Goal: Task Accomplishment & Management: Complete application form

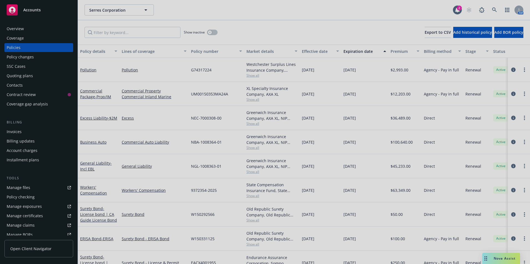
scroll to position [1, 0]
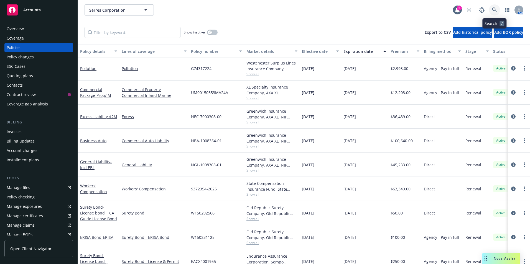
click at [493, 6] on link at bounding box center [494, 9] width 11 height 11
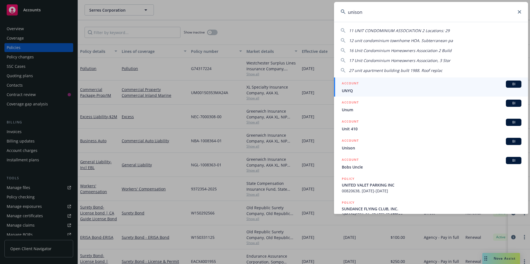
type input "unison"
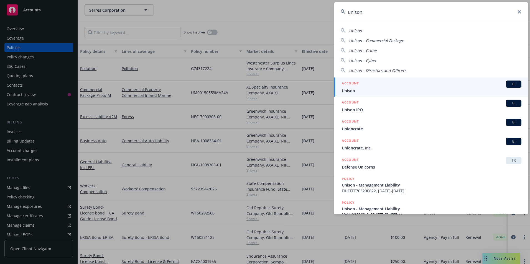
click at [358, 90] on span "Unison" at bounding box center [432, 91] width 180 height 6
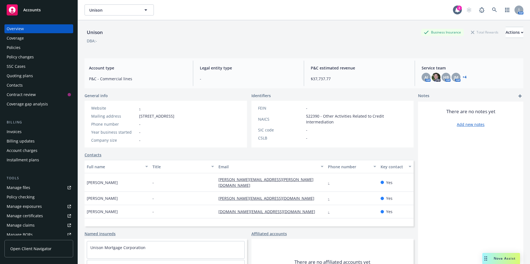
click at [8, 46] on div "Policies" at bounding box center [14, 47] width 14 height 9
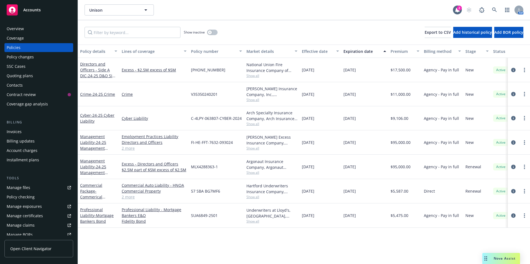
click at [19, 75] on div "Quoting plans" at bounding box center [20, 75] width 26 height 9
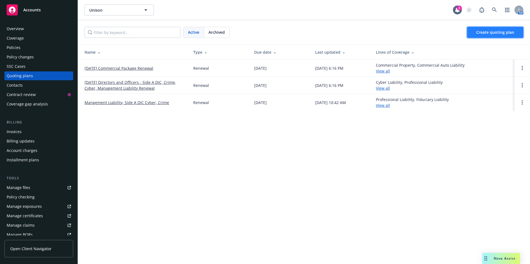
click at [488, 31] on span "Create quoting plan" at bounding box center [495, 32] width 38 height 5
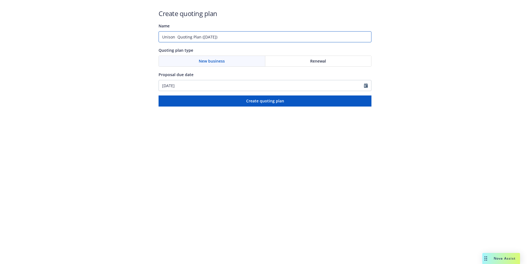
drag, startPoint x: 236, startPoint y: 35, endPoint x: 134, endPoint y: 41, distance: 102.4
click at [134, 41] on div "Create quoting plan Name Unison Quoting Plan (2025-09-11) Quoting plan type New…" at bounding box center [265, 53] width 530 height 107
type input "Bond No. 3002260 NC Mortgage Broker Bond"
click at [309, 63] on div "Renewal" at bounding box center [318, 61] width 106 height 11
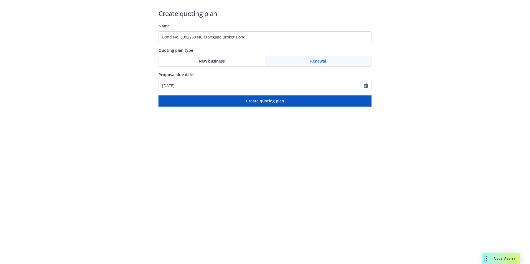
drag, startPoint x: 265, startPoint y: 101, endPoint x: 223, endPoint y: 176, distance: 86.0
click at [264, 101] on span "Create quoting plan" at bounding box center [265, 100] width 38 height 5
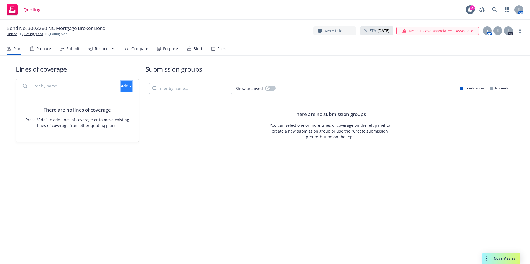
click at [121, 86] on div "Add" at bounding box center [126, 86] width 11 height 11
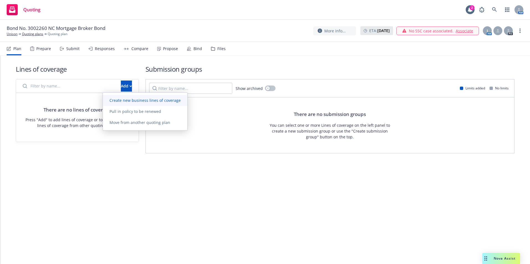
click at [127, 102] on span "Create new business lines of coverage" at bounding box center [145, 100] width 84 height 5
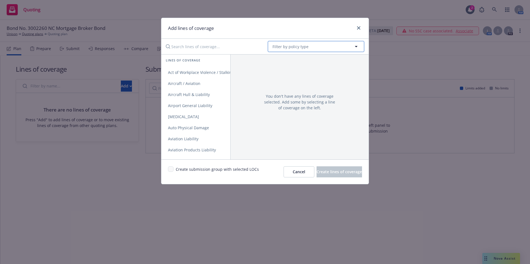
click at [288, 44] on span "Filter by policy type" at bounding box center [290, 47] width 36 height 6
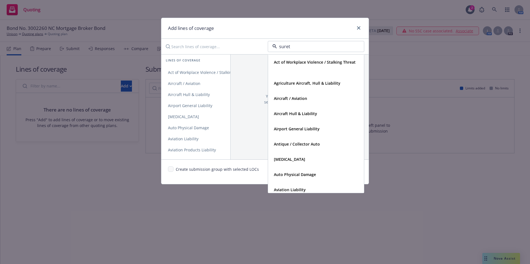
type input "surety"
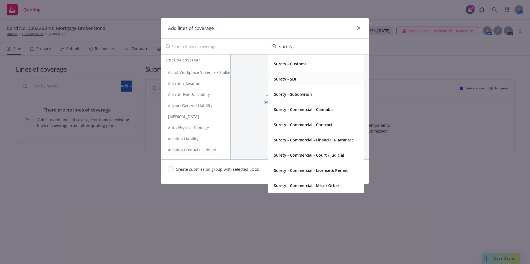
scroll to position [29, 0]
click at [298, 172] on strong "Surety - Commercial - License & Permit" at bounding box center [311, 170] width 74 height 5
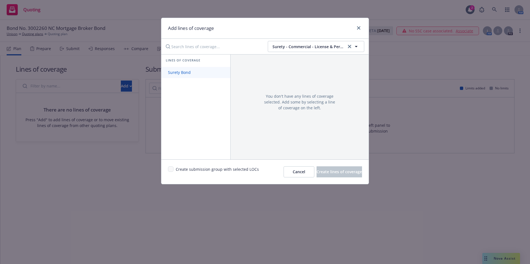
click at [170, 73] on span "Surety Bond" at bounding box center [179, 72] width 36 height 5
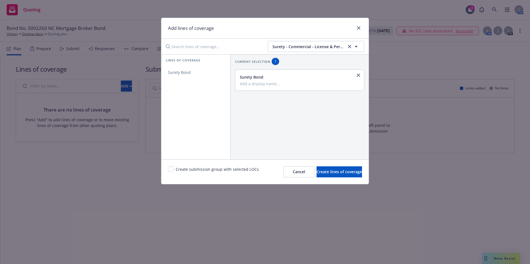
click at [253, 82] on input "Add a display name..." at bounding box center [299, 83] width 119 height 5
type input "License Permit Bond"
click at [171, 170] on input "checkbox" at bounding box center [171, 169] width 6 height 6
checkbox input "true"
click at [329, 173] on span "Create lines of coverage" at bounding box center [338, 171] width 45 height 5
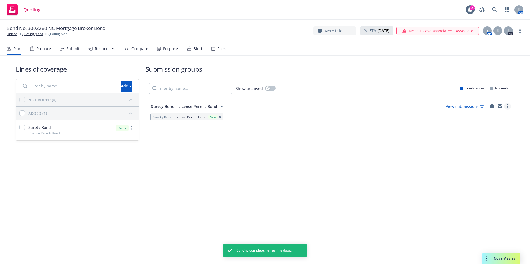
click at [508, 105] on link "more" at bounding box center [507, 106] width 7 height 7
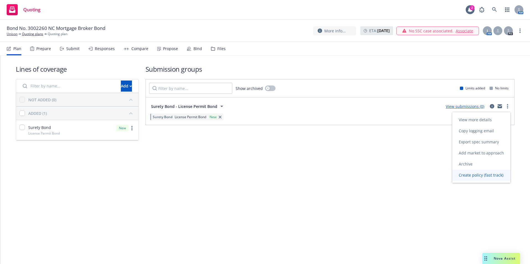
click at [470, 176] on span "Create policy (fast track)" at bounding box center [481, 175] width 58 height 5
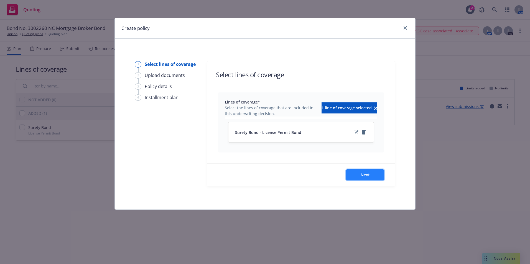
click at [360, 175] on span "Next" at bounding box center [364, 174] width 9 height 5
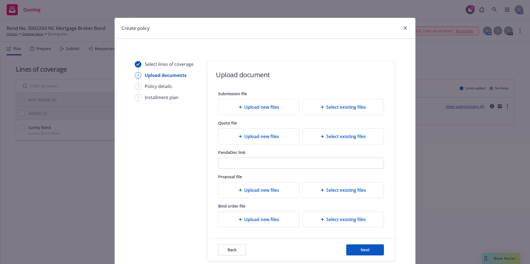
scroll to position [39, 0]
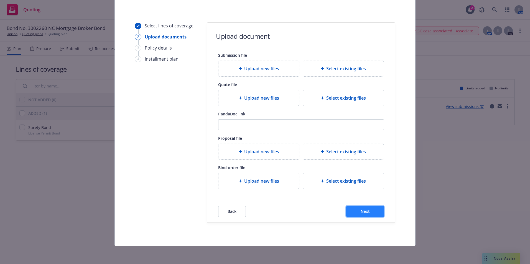
click at [360, 213] on span "Next" at bounding box center [364, 211] width 9 height 5
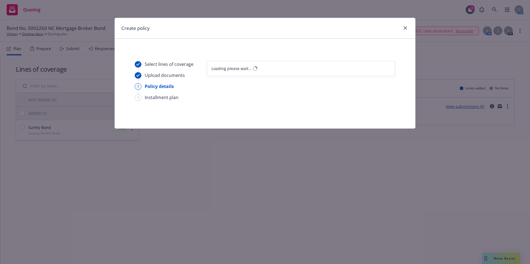
scroll to position [0, 0]
select select "12"
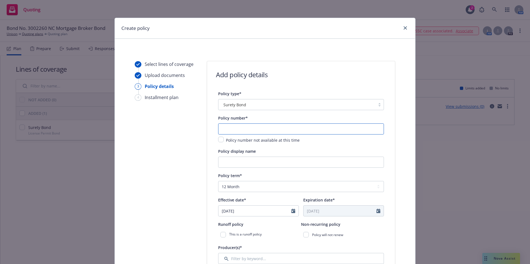
click at [227, 129] on input "text" at bounding box center [301, 129] width 166 height 11
type input "3002260"
click at [245, 165] on input "Policy display name" at bounding box center [301, 162] width 166 height 11
click at [227, 162] on input "Policy display name" at bounding box center [301, 162] width 166 height 11
click at [223, 161] on input "NC Mortgage Broker Bond" at bounding box center [301, 162] width 166 height 11
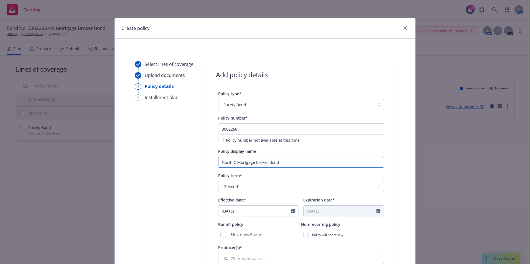
click at [233, 163] on input "North C Mortgage Broker Bond" at bounding box center [301, 162] width 166 height 11
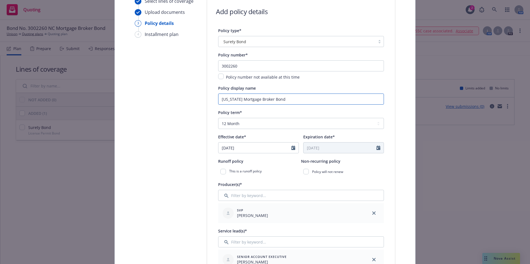
scroll to position [83, 0]
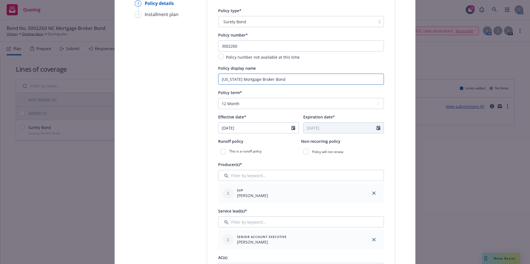
type input "North Carolina Mortgage Broker Bond"
click at [291, 129] on icon "Calendar" at bounding box center [293, 128] width 4 height 4
select select "9"
click at [268, 159] on span "5" at bounding box center [269, 160] width 7 height 7
type input "[DATE]"
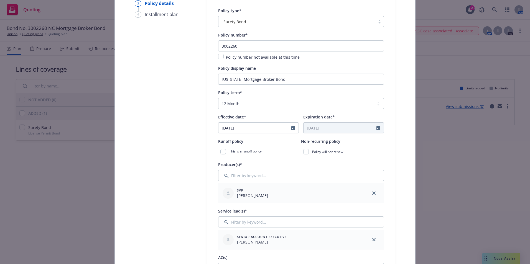
type input "[DATE]"
click at [271, 146] on div "Runoff policy This is a runoff policy" at bounding box center [259, 147] width 83 height 19
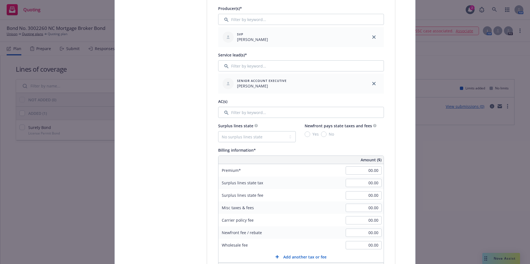
scroll to position [249, 0]
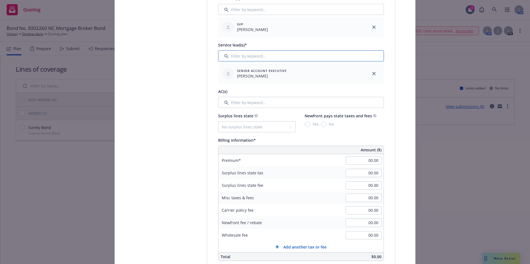
click at [277, 52] on input "Filter by keyword..." at bounding box center [301, 55] width 166 height 11
click at [252, 55] on input "Filter by keyword..." at bounding box center [301, 55] width 166 height 11
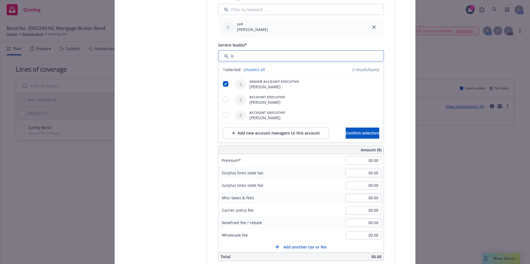
type input "b"
click at [202, 96] on div "Select lines of coverage Upload documents 3 Policy details 4 Installment plan A…" at bounding box center [264, 194] width 287 height 765
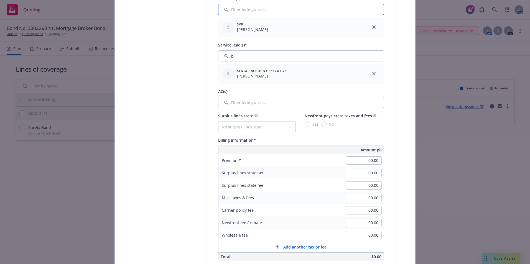
click at [231, 11] on input "Filter by keyword..." at bounding box center [301, 9] width 166 height 11
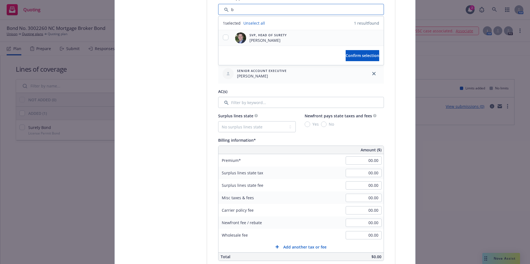
type input "b"
click at [225, 37] on input "checkbox" at bounding box center [226, 38] width 6 height 6
checkbox input "true"
click at [347, 55] on span "Confirm selection" at bounding box center [362, 55] width 34 height 5
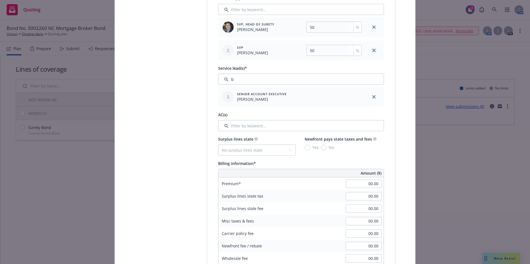
click at [372, 49] on icon "close" at bounding box center [373, 50] width 3 height 3
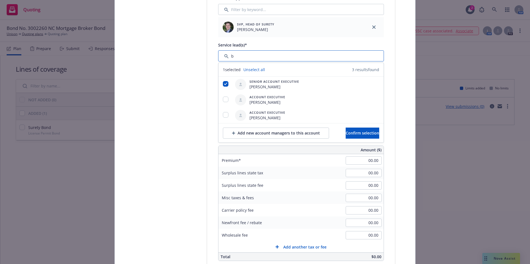
drag, startPoint x: 247, startPoint y: 56, endPoint x: 226, endPoint y: 57, distance: 21.3
click at [226, 57] on input "Filter by keyword..." at bounding box center [301, 55] width 166 height 11
click at [225, 99] on input "checkbox" at bounding box center [226, 100] width 6 height 6
checkbox input "true"
click at [223, 85] on input "checkbox" at bounding box center [226, 84] width 6 height 6
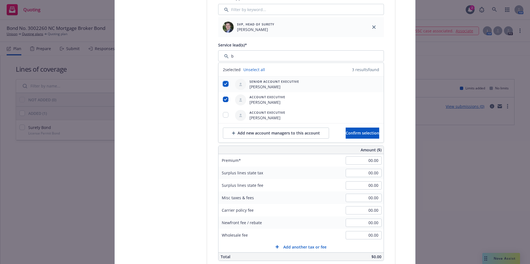
checkbox input "false"
click at [351, 135] on span "Confirm selection" at bounding box center [362, 132] width 34 height 5
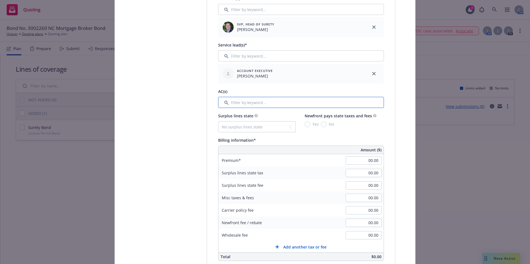
click at [258, 106] on input "Filter by keyword..." at bounding box center [301, 102] width 166 height 11
click at [232, 101] on input "Filter by keyword..." at bounding box center [301, 102] width 166 height 11
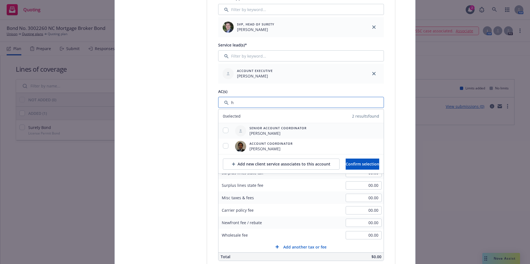
type input "h"
click at [223, 130] on input "checkbox" at bounding box center [226, 131] width 6 height 6
checkbox input "true"
click at [351, 161] on span "Confirm selection" at bounding box center [362, 163] width 34 height 5
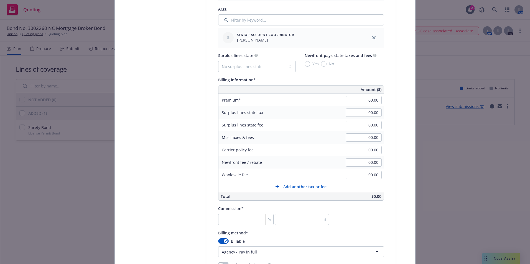
scroll to position [332, 0]
click at [364, 99] on input "00.00" at bounding box center [363, 100] width 36 height 8
type input "3,000.00"
click at [227, 218] on input "number" at bounding box center [245, 219] width 55 height 11
type input "1"
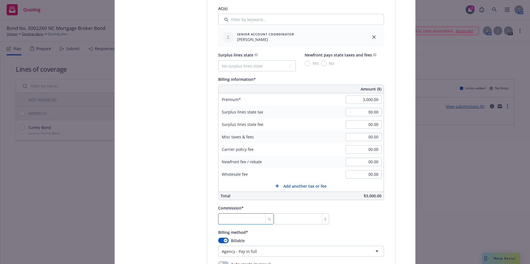
type input "30"
type input "10"
type input "300"
type input "10"
click at [342, 223] on div "Commission* 10 % 300 $" at bounding box center [301, 215] width 166 height 20
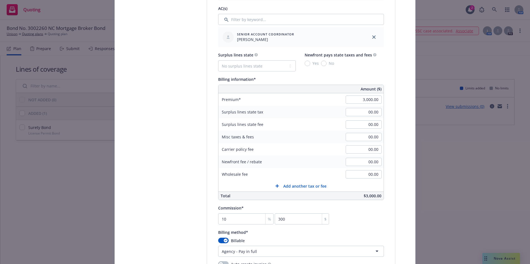
scroll to position [416, 0]
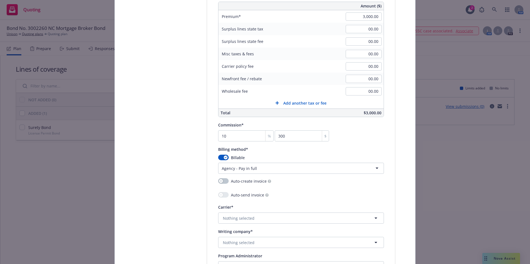
click at [374, 169] on html "Quoting 2 AM Bond No. 3002260 NC Mortgage Broker Bond Unison Quoting plans Quot…" at bounding box center [265, 132] width 530 height 264
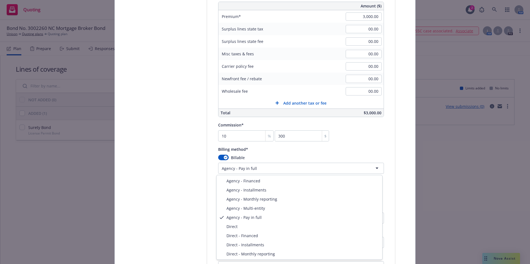
select select "DIRECT"
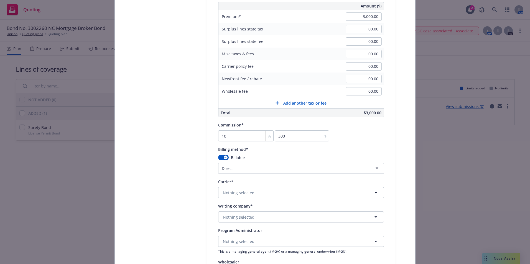
click at [250, 211] on div "Writing company* Nothing selected" at bounding box center [301, 213] width 166 height 20
click at [253, 216] on button "Nothing selected" at bounding box center [301, 217] width 166 height 11
type input "harco"
click at [260, 195] on strong "Harco National Insurance Company" at bounding box center [258, 195] width 68 height 5
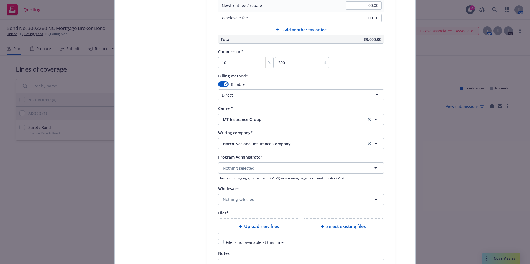
scroll to position [499, 0]
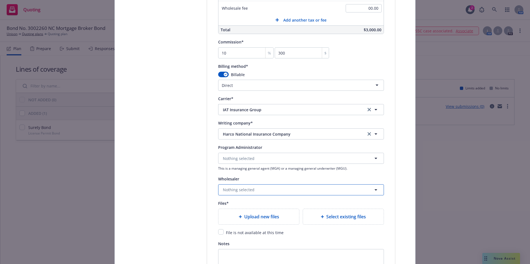
click at [246, 189] on span "Nothing selected" at bounding box center [239, 190] width 32 height 6
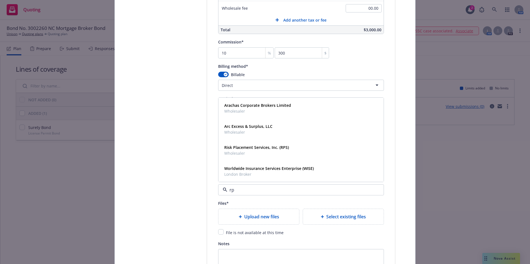
type input "rps"
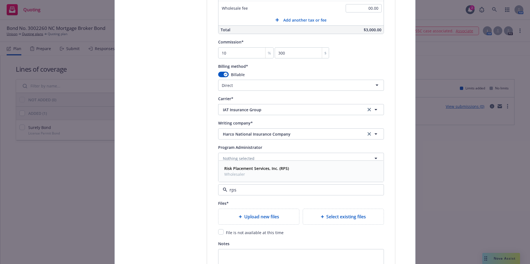
click at [245, 169] on strong "Risk Placement Services, Inc. (RPS)" at bounding box center [256, 168] width 65 height 5
click at [270, 107] on span "IAT Insurance Group" at bounding box center [290, 110] width 135 height 6
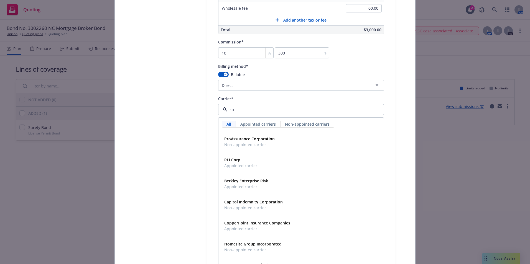
type input "r"
type input "iat"
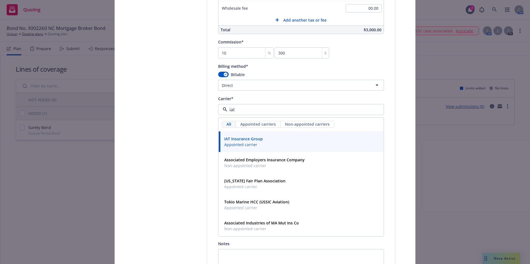
click at [237, 143] on span "Appointed carrier" at bounding box center [243, 145] width 39 height 6
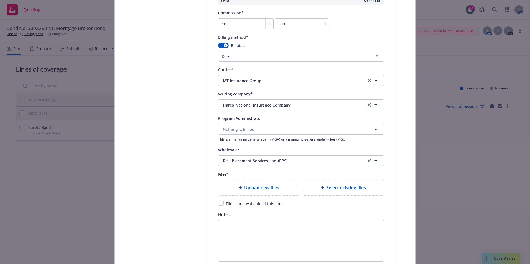
scroll to position [554, 0]
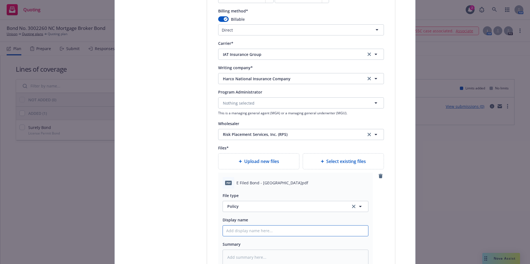
click at [234, 230] on input "Policy display name" at bounding box center [295, 231] width 145 height 11
type textarea "x"
type input "C"
type textarea "x"
type input "Co"
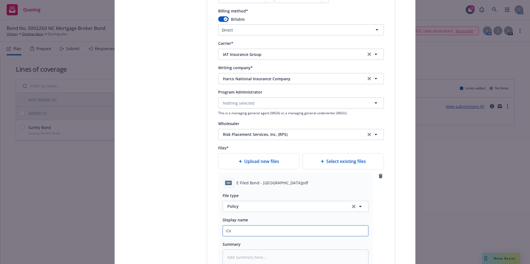
type textarea "x"
type input "Cop"
type textarea "x"
type input "Copy"
type textarea "x"
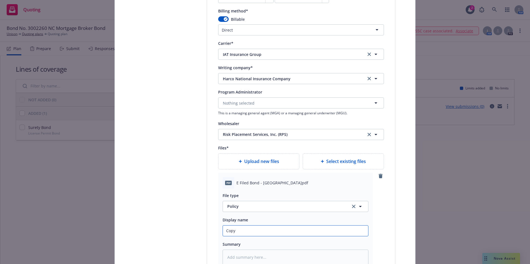
type input "Copy f"
type textarea "x"
type input "Copy fo"
type textarea "x"
type input "Copy fo N"
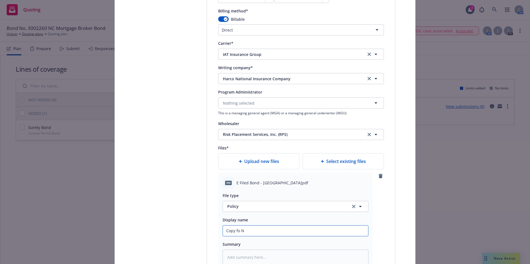
type textarea "x"
type input "Copy fo NM"
type textarea "x"
type input "Copy fo NML"
type textarea "x"
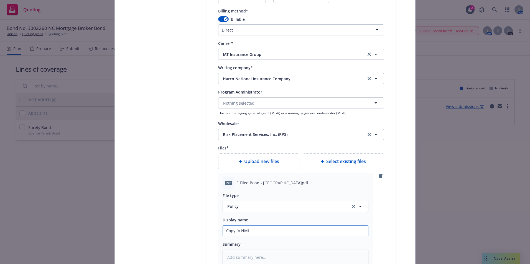
type input "Copy fo NMLS"
type textarea "x"
type input "Copy fo NMLS"
type textarea "x"
type input "Copy fo NMLS f"
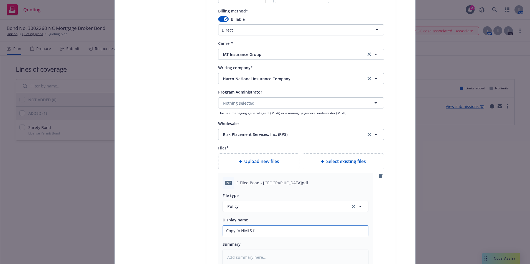
type textarea "x"
type input "Copy fo NMLS fi"
type textarea "x"
type input "Copy fo NMLS fil"
type textarea "x"
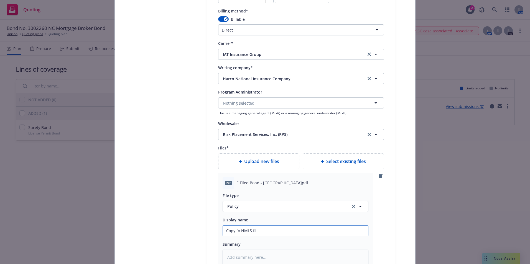
type input "Copy fo NMLS fili"
type textarea "x"
type input "Copy fo NMLS filin"
type textarea "x"
type input "Copy fo NMLS filing"
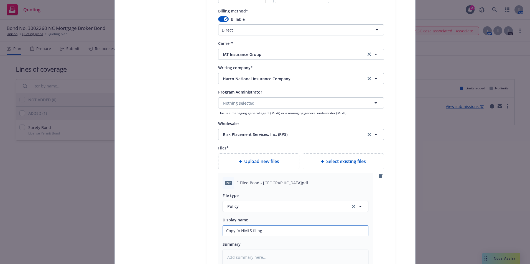
type textarea "x"
type input "Copy fo NMLS filing"
type textarea "x"
type input "Copy fo NMLS filing o"
type textarea "x"
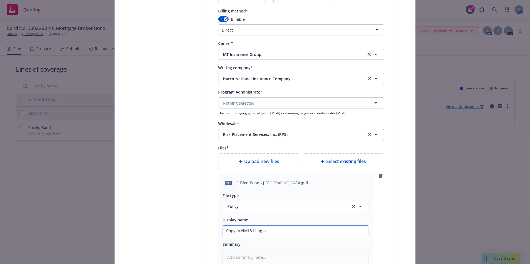
type input "Copy fo NMLS filing of"
type textarea "x"
type input "Copy fo NMLS filing of"
type textarea "x"
type input "Copy fo NMLS filing of b"
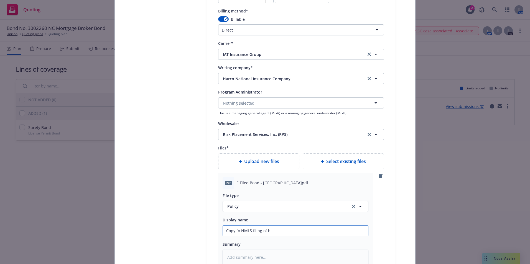
type textarea "x"
type input "Copy fo NMLS filing of bo"
type textarea "x"
type input "Copy fo NMLS filing of bon"
type textarea "x"
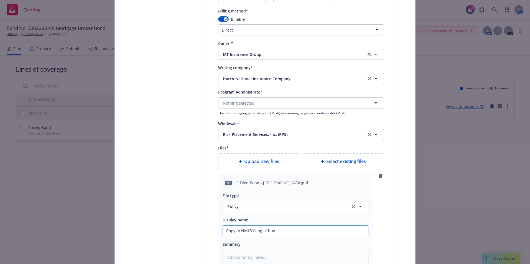
type input "Copy fo NMLS filing of bond"
type textarea "x"
type input "Copy fo NMLS filing of bond"
type textarea "x"
type input "Copy fo NMLS filing of bond n"
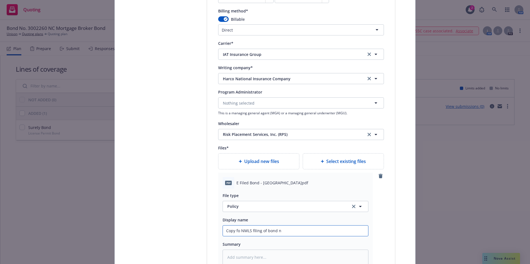
type textarea "x"
type input "Copy fo NMLS filing of bond no"
type textarea "x"
type input "Copy fo NMLS filing of bond no."
type textarea "x"
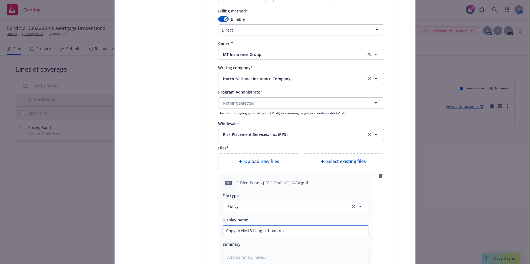
type input "Copy fo NMLS filing of bond no."
type textarea "x"
type input "Copy fo NMLS filing of bond no. 3"
type textarea "x"
type input "Copy fo NMLS filing of bond no. 30"
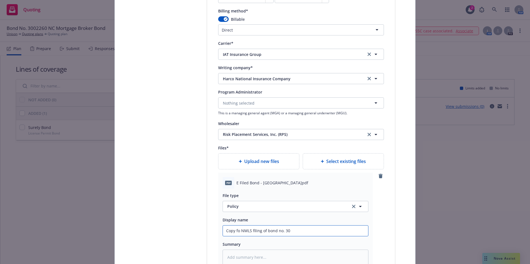
type textarea "x"
type input "Copy fo NMLS filing of bond no. 300"
type textarea "x"
type input "Copy fo NMLS filing of bond no. 3002"
type textarea "x"
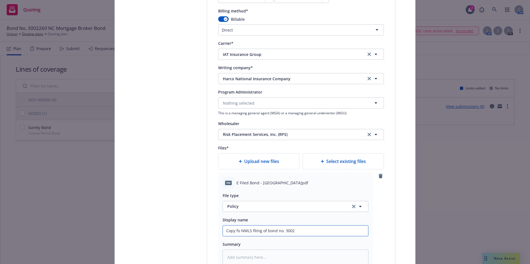
type input "Copy fo NMLS filing of bond no. 30022"
type textarea "x"
type input "Copy fo NMLS filing of bond no. 300226"
type textarea "x"
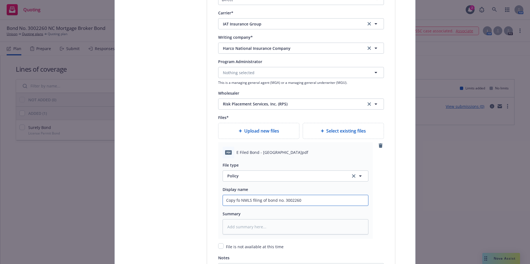
scroll to position [609, 0]
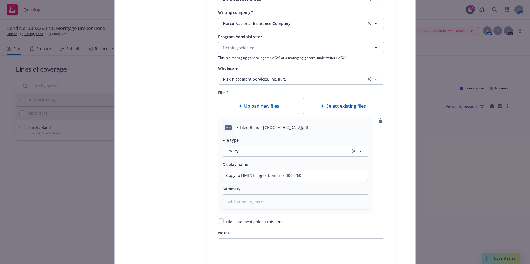
type input "Copy fo NMLS filing of bond no. 3002260"
type textarea "x"
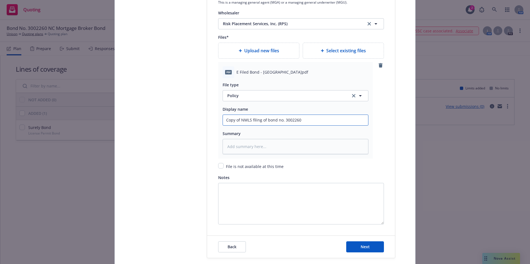
scroll to position [582, 0]
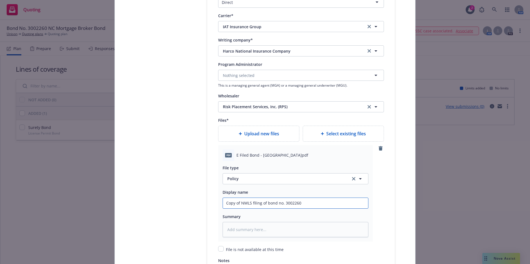
type input "Copy of NMLS filing of bond no. 3002260"
type textarea "x"
click at [238, 230] on textarea at bounding box center [295, 229] width 146 height 15
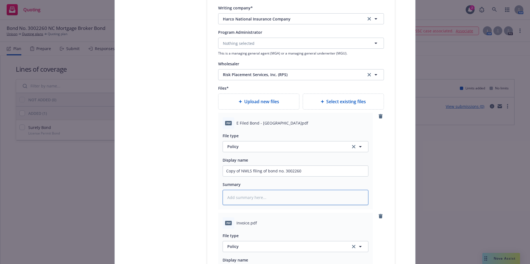
scroll to position [665, 0]
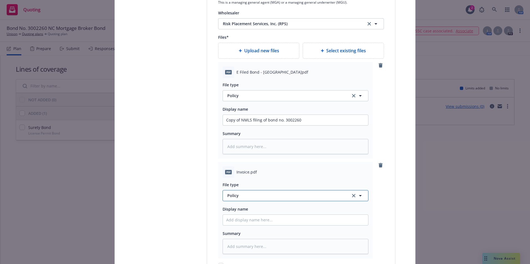
click at [241, 194] on span "Policy" at bounding box center [285, 196] width 117 height 6
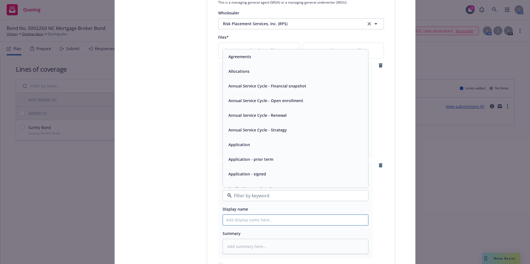
click at [241, 223] on input "Policy display name" at bounding box center [295, 220] width 145 height 11
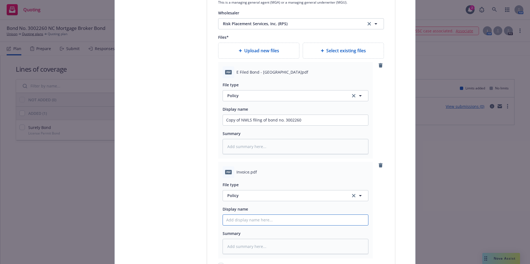
click at [239, 220] on input "Policy display name" at bounding box center [295, 220] width 145 height 11
click at [357, 196] on icon "button" at bounding box center [360, 196] width 7 height 7
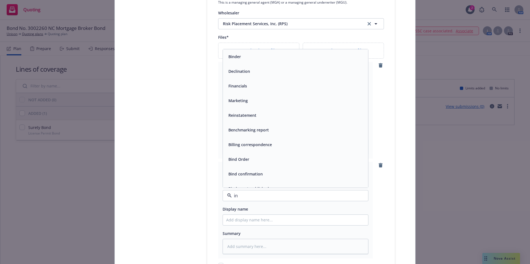
type input "inv"
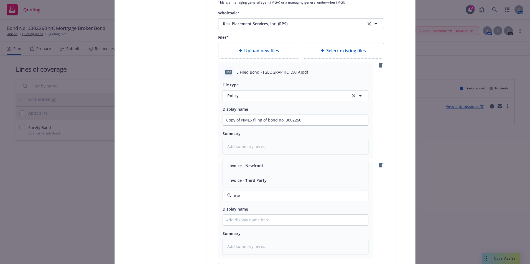
click at [228, 181] on span "Invoice - Third Party" at bounding box center [247, 181] width 38 height 6
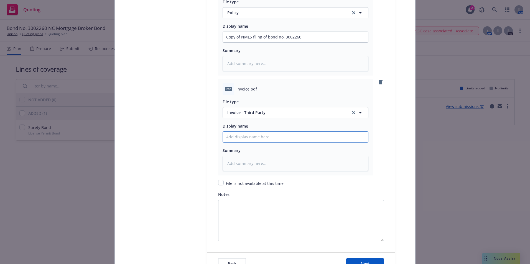
click at [229, 134] on input "Policy display name" at bounding box center [295, 137] width 145 height 11
type textarea "x"
type input "I"
type textarea "x"
type input "In"
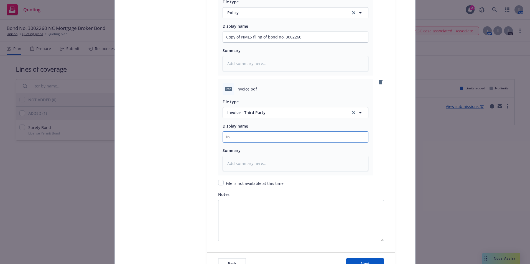
type textarea "x"
type input "Inv"
type textarea "x"
type input "Invo"
type textarea "x"
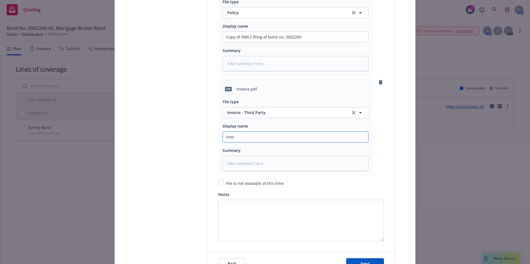
type input "Invoi"
type textarea "x"
type input "Invoic"
type textarea "x"
type input "Invoice"
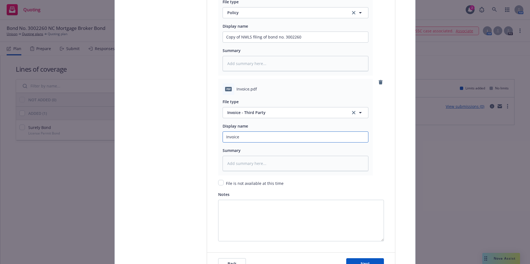
type textarea "x"
type input "Invoic"
type textarea "x"
type input "Invoi"
type textarea "x"
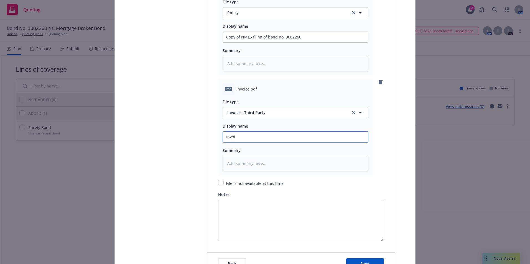
type input "Invo"
type textarea "x"
type input "Inv"
type textarea "x"
type input "In"
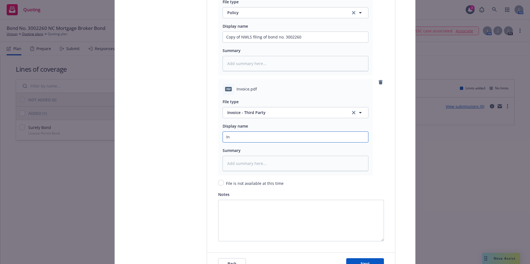
type textarea "x"
type input "I"
type textarea "x"
type input "D"
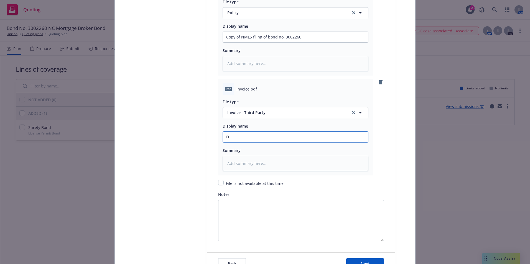
type textarea "x"
type input "Di"
type textarea "x"
type input "Dir"
type textarea "x"
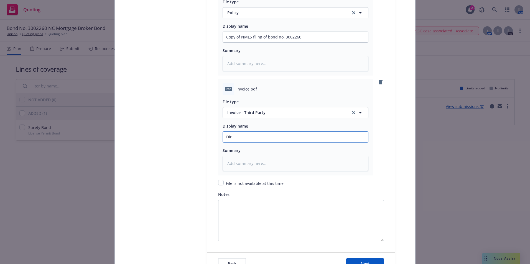
type input "Dire"
type textarea "x"
type input "Direc"
type textarea "x"
type input "Direct"
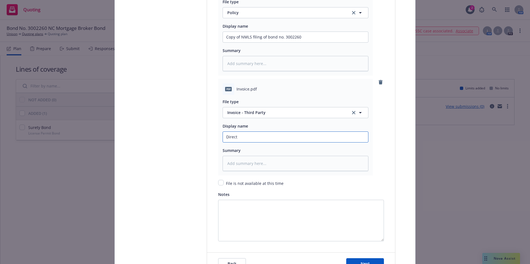
type textarea "x"
type input "Direct B"
type textarea "x"
type input "Direct Bi"
type textarea "x"
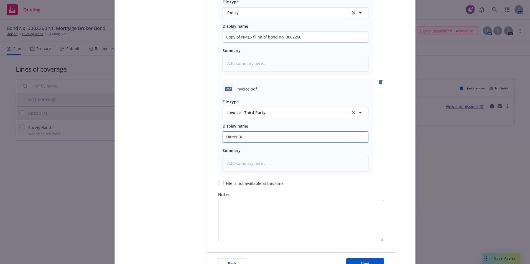
type input "Direct Bil"
type textarea "x"
type input "Direct Bill"
type textarea "x"
type input "Direct Bill"
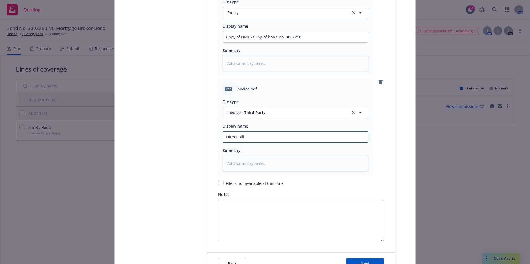
type textarea "x"
type input "Direct Bill i"
type textarea "x"
type input "Direct Bill in"
type textarea "x"
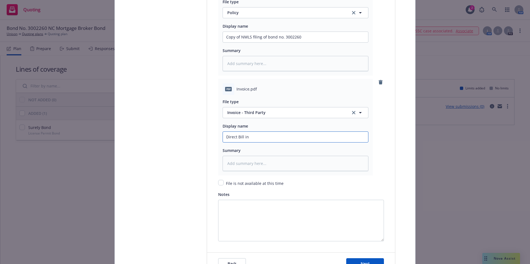
type input "Direct Bill inv"
type textarea "x"
type input "Direct Bill invo"
type textarea "x"
type input "Direct Bill invoi"
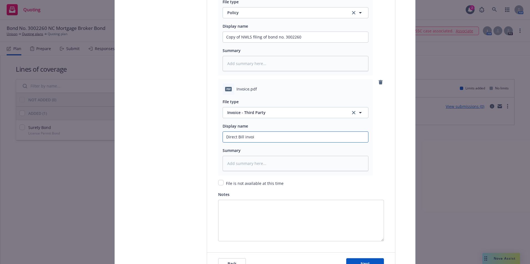
type textarea "x"
type input "Direct Bill invoic"
type textarea "x"
type input "Direct Bill invoice"
type textarea "x"
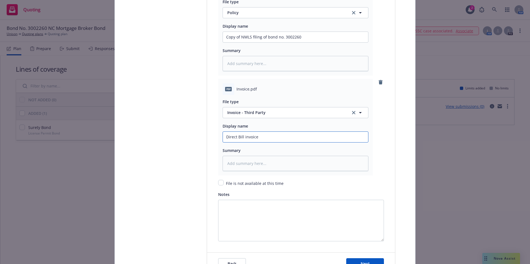
type input "Direct Bill invoice b"
type textarea "x"
type input "Direct Bill invoice bo"
type textarea "x"
type input "Direct Bill invoice bon"
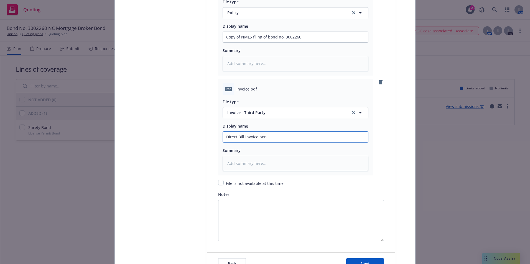
type textarea "x"
type input "Direct Bill invoice bond"
type textarea "x"
type input "Direct Bill invoice bond"
type textarea "x"
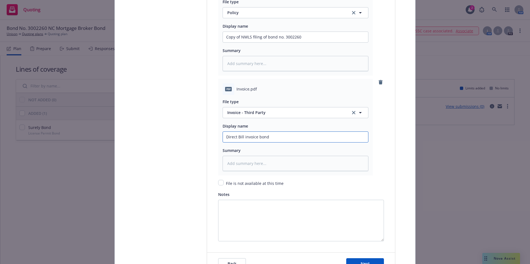
type input "Direct Bill invoice bond n"
type textarea "x"
type input "Direct Bill invoice bond no"
type textarea "x"
type input "Direct Bill invoice bond no."
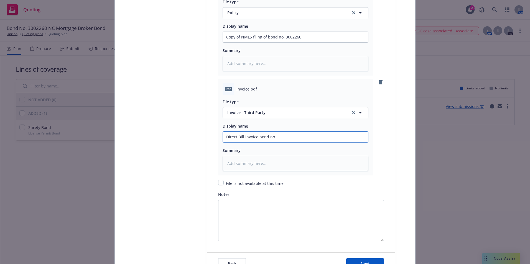
type textarea "x"
type input "Direct Bill invoice bond no."
type textarea "x"
type input "Direct Bill invoice bond no. 3"
type textarea "x"
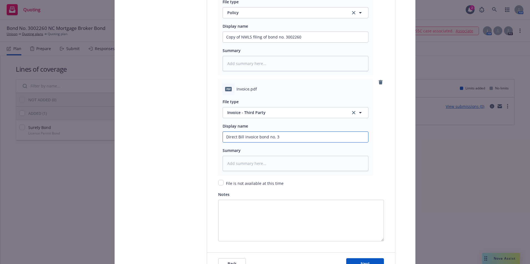
type input "Direct Bill invoice bond no. 30"
type textarea "x"
type input "Direct Bill invoice bond no. 300"
type textarea "x"
type input "Direct Bill invoice bond no. 3002"
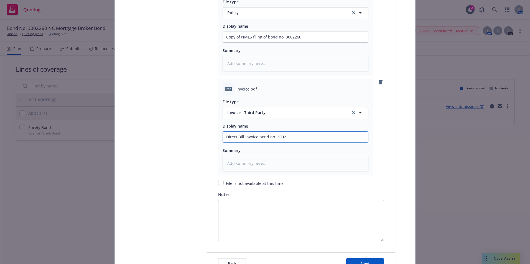
type textarea "x"
click at [255, 136] on input "Direct Bill invoice bond no. 3002260" at bounding box center [295, 137] width 145 height 11
click at [234, 162] on textarea at bounding box center [295, 163] width 146 height 15
click at [230, 64] on textarea at bounding box center [295, 63] width 146 height 15
click at [233, 165] on textarea at bounding box center [295, 163] width 146 height 15
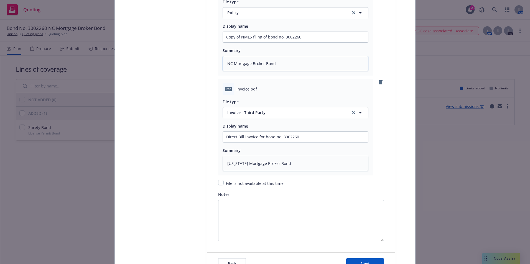
click at [228, 63] on textarea "NC Mortgage Broker Bond" at bounding box center [295, 63] width 146 height 15
click at [240, 66] on textarea "North C Mortgage Broker Bond" at bounding box center [295, 63] width 146 height 15
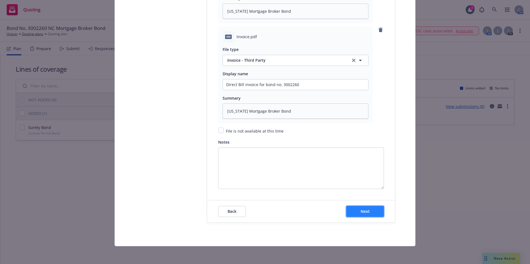
click at [364, 211] on span "Next" at bounding box center [364, 211] width 9 height 5
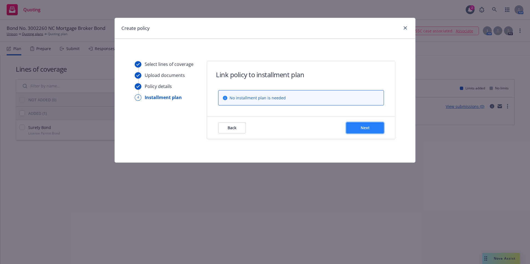
click at [363, 128] on span "Next" at bounding box center [364, 127] width 9 height 5
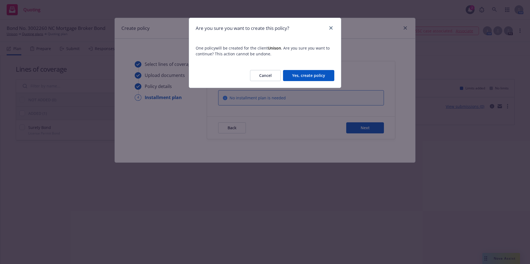
click at [304, 76] on button "Yes, create policy" at bounding box center [308, 75] width 51 height 11
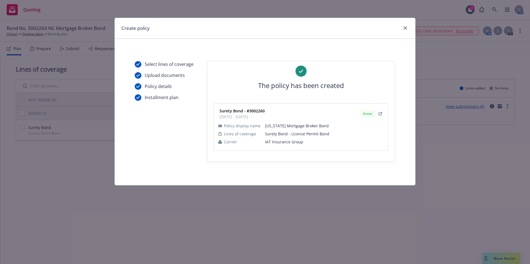
click at [326, 174] on div "Select lines of coverage Upload documents Policy details Installment plan The p…" at bounding box center [265, 123] width 300 height 124
click at [406, 28] on icon "close" at bounding box center [404, 27] width 3 height 3
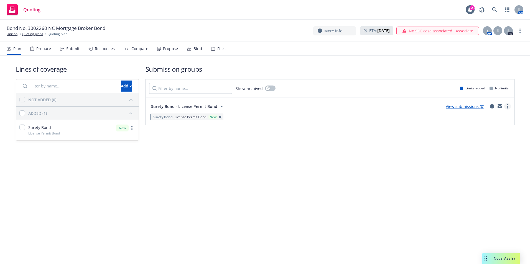
click at [508, 106] on link "more" at bounding box center [507, 106] width 7 height 7
click at [284, 217] on div "Lines of coverage Add NOT ADDED (0) ADDED (1) Surety Bond License Permit Bond N…" at bounding box center [264, 160] width 529 height 209
click at [13, 35] on link "Unison" at bounding box center [12, 34] width 11 height 5
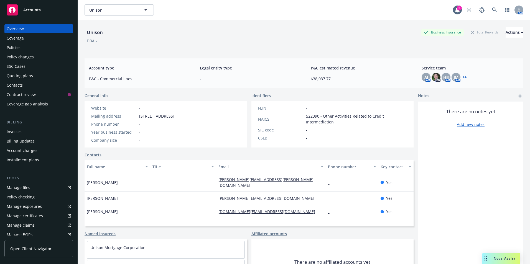
click at [15, 50] on div "Policies" at bounding box center [14, 47] width 14 height 9
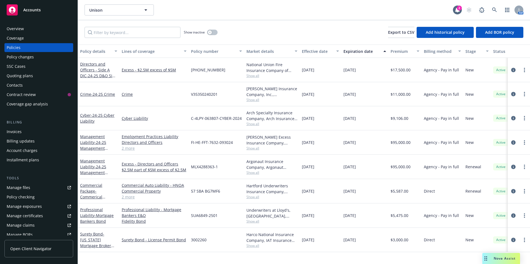
click at [15, 76] on div "Quoting plans" at bounding box center [20, 75] width 26 height 9
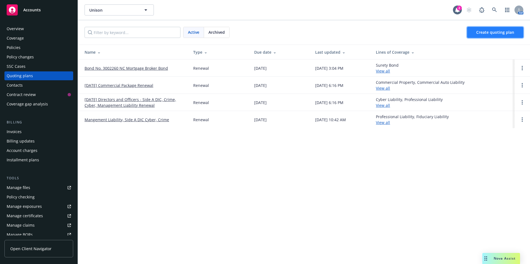
click at [485, 31] on span "Create quoting plan" at bounding box center [495, 32] width 38 height 5
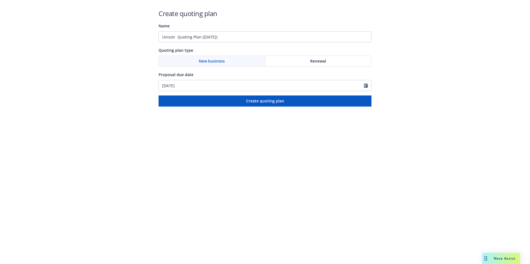
click at [293, 62] on div "Renewal" at bounding box center [318, 61] width 106 height 11
drag, startPoint x: 236, startPoint y: 38, endPoint x: 134, endPoint y: 41, distance: 102.3
click at [134, 41] on div "Create quoting plan Name Unison Quoting Plan ([DATE]) Quoting plan type New bus…" at bounding box center [265, 53] width 530 height 107
click at [173, 37] on input "WA" at bounding box center [264, 36] width 213 height 11
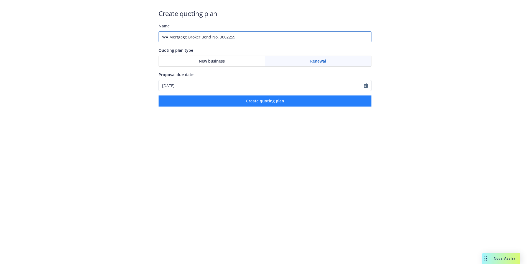
type input "WA Mortgage Broker Bond No. 3002259"
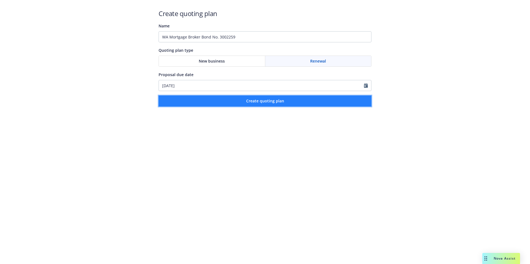
click at [264, 102] on span "Create quoting plan" at bounding box center [265, 100] width 38 height 5
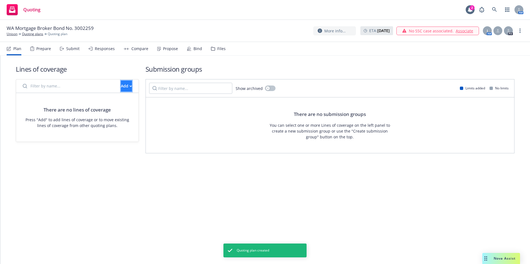
click at [121, 84] on button "Add" at bounding box center [126, 86] width 11 height 11
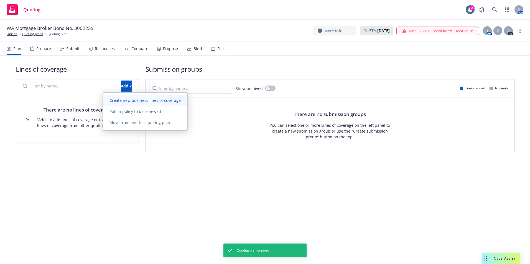
click at [133, 101] on span "Create new business lines of coverage" at bounding box center [145, 100] width 84 height 5
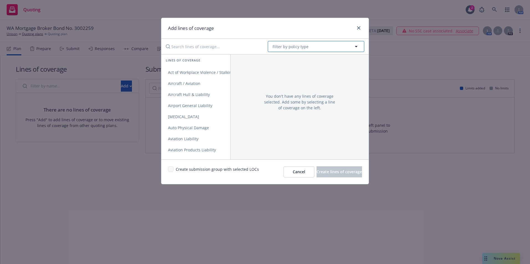
click at [290, 45] on span "Filter by policy type" at bounding box center [290, 47] width 36 height 6
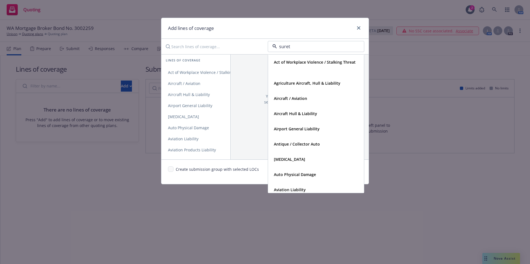
type input "surety"
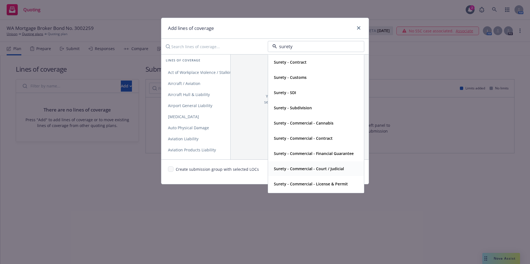
scroll to position [29, 0]
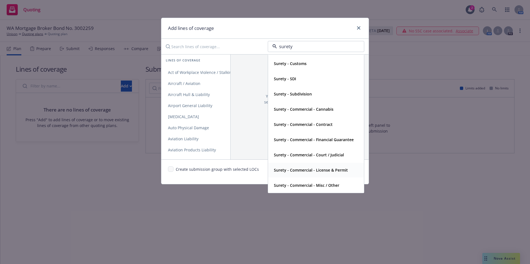
click at [308, 171] on strong "Surety - Commercial - License & Permit" at bounding box center [311, 170] width 74 height 5
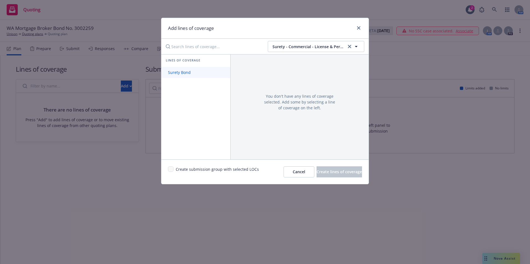
click at [174, 73] on span "Surety Bond" at bounding box center [179, 72] width 36 height 5
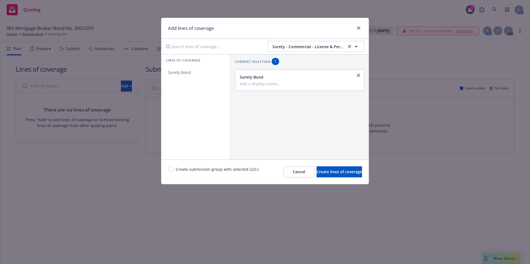
click at [259, 82] on input "Add a display name..." at bounding box center [299, 83] width 119 height 5
type input "License Permit bond"
click at [170, 170] on input "checkbox" at bounding box center [171, 169] width 6 height 6
checkbox input "true"
click at [322, 173] on span "Create lines of coverage" at bounding box center [338, 171] width 45 height 5
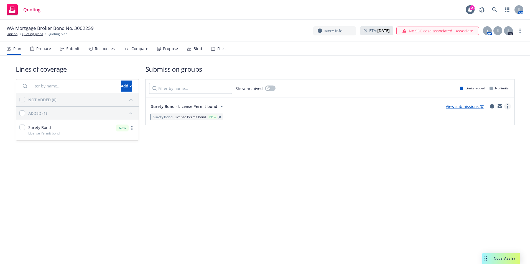
click at [508, 107] on link "more" at bounding box center [507, 106] width 7 height 7
click at [472, 174] on span "Create policy (fast track)" at bounding box center [481, 175] width 58 height 5
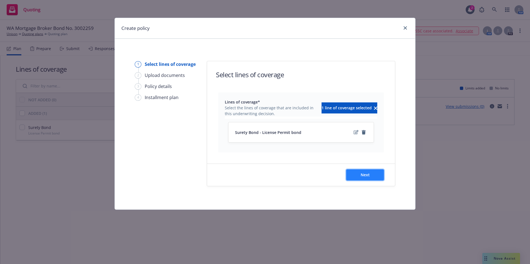
click at [365, 176] on span "Next" at bounding box center [364, 174] width 9 height 5
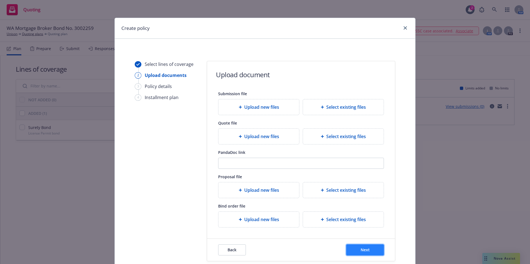
click at [360, 249] on span "Next" at bounding box center [364, 249] width 9 height 5
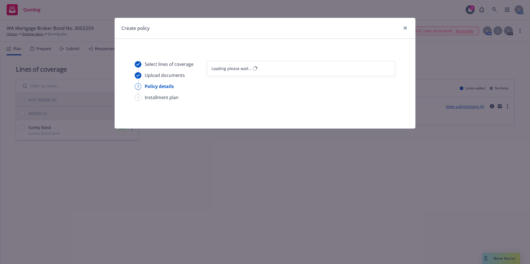
select select "12"
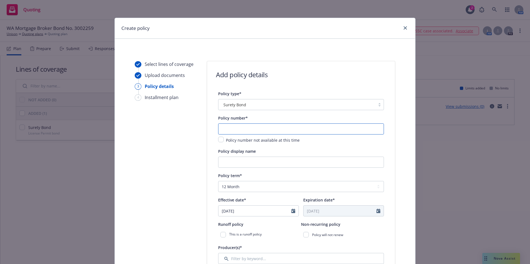
click at [236, 128] on input "text" at bounding box center [301, 129] width 166 height 11
type input "3002259"
click at [240, 160] on input "Policy display name" at bounding box center [301, 162] width 166 height 11
click at [223, 161] on input "Policy display name" at bounding box center [301, 162] width 166 height 11
click at [300, 163] on input "[US_STATE] Consumer Loan Company License" at bounding box center [301, 162] width 166 height 11
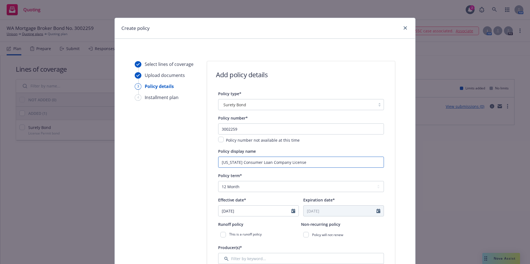
drag, startPoint x: 314, startPoint y: 165, endPoint x: 243, endPoint y: 159, distance: 71.2
click at [243, 159] on input "[US_STATE] Consumer Loan Company License" at bounding box center [301, 162] width 166 height 11
type input "[US_STATE] Mortgage Broker Bond"
click at [291, 212] on icon "Calendar" at bounding box center [293, 211] width 4 height 4
select select "9"
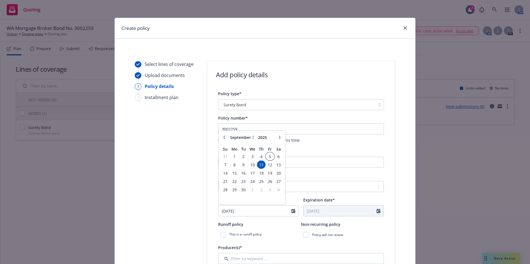
click at [269, 157] on span "5" at bounding box center [269, 156] width 7 height 7
type input "[DATE]"
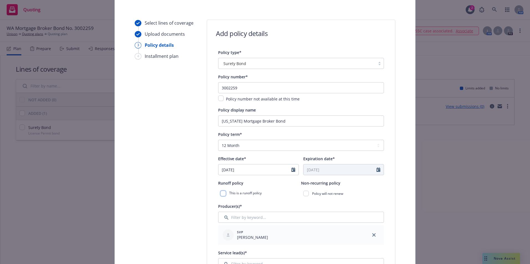
scroll to position [83, 0]
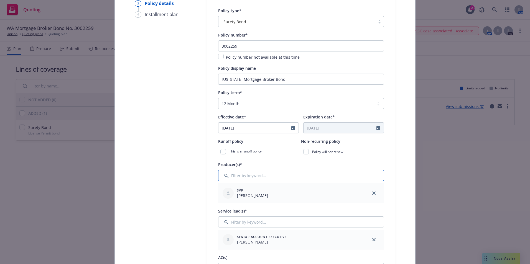
click at [244, 178] on input "Filter by keyword..." at bounding box center [301, 175] width 166 height 11
click at [233, 176] on input "Filter by keyword..." at bounding box center [301, 175] width 166 height 11
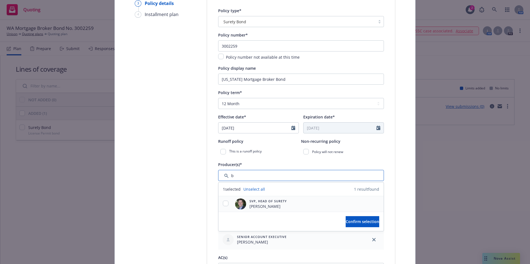
type input "b"
click at [225, 200] on div at bounding box center [225, 204] width 14 height 16
click at [225, 202] on input "checkbox" at bounding box center [226, 204] width 6 height 6
checkbox input "true"
click at [347, 223] on span "Confirm selection" at bounding box center [362, 221] width 34 height 5
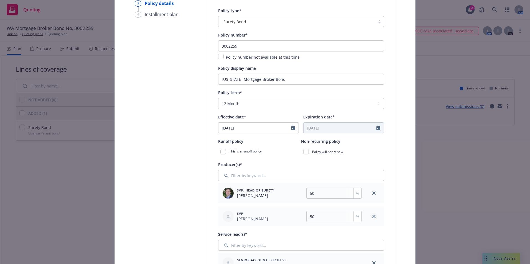
click at [372, 215] on icon "close" at bounding box center [373, 216] width 3 height 3
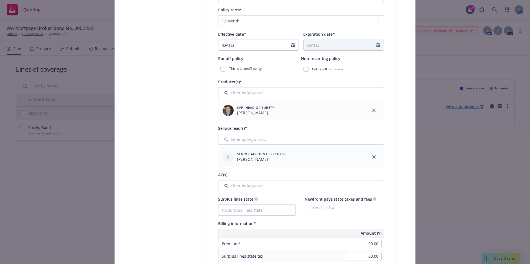
scroll to position [166, 0]
click at [241, 136] on input "Filter by keyword..." at bounding box center [301, 139] width 166 height 11
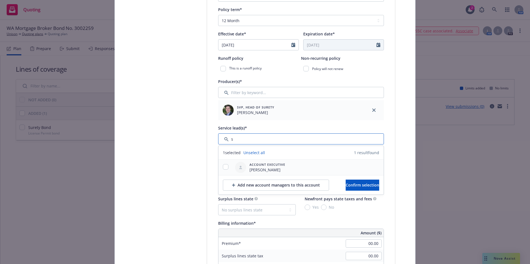
type input "s"
click at [228, 166] on div at bounding box center [225, 167] width 14 height 7
click at [223, 167] on input "checkbox" at bounding box center [226, 167] width 6 height 6
checkbox input "true"
click at [351, 184] on span "Confirm selection" at bounding box center [362, 185] width 34 height 5
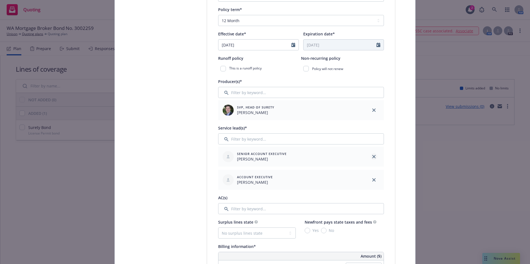
click at [370, 156] on link "close" at bounding box center [373, 156] width 7 height 7
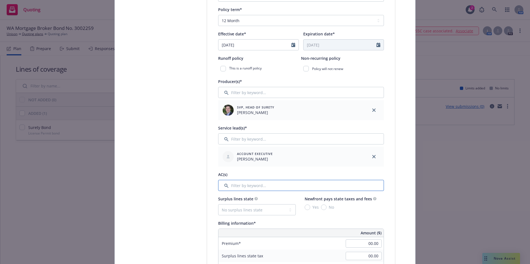
click at [245, 189] on input "Filter by keyword..." at bounding box center [301, 185] width 166 height 11
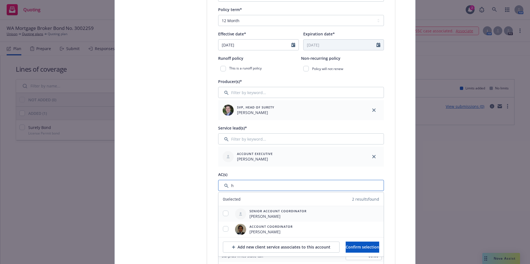
type input "h"
click at [223, 214] on input "checkbox" at bounding box center [226, 214] width 6 height 6
checkbox input "true"
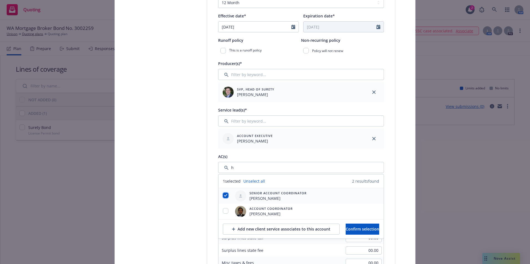
scroll to position [194, 0]
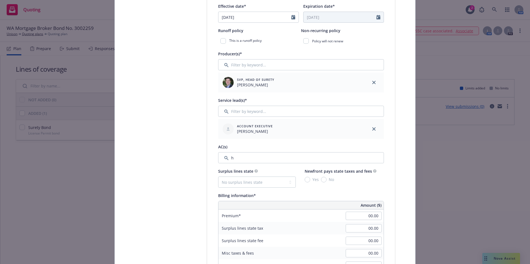
click at [391, 199] on div "Policy type* Surety Bond Policy number* 3002259 Policy number not available at …" at bounding box center [301, 247] width 188 height 702
click at [243, 155] on input "Filter by keyword..." at bounding box center [301, 157] width 166 height 11
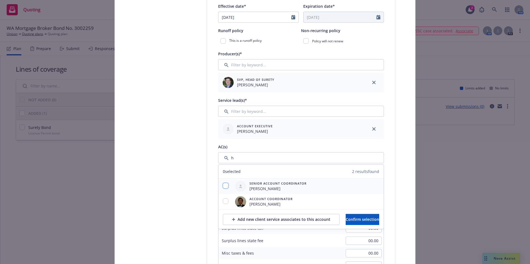
click at [224, 187] on input "checkbox" at bounding box center [226, 186] width 6 height 6
checkbox input "true"
click at [365, 216] on button "Confirm selection" at bounding box center [362, 219] width 34 height 11
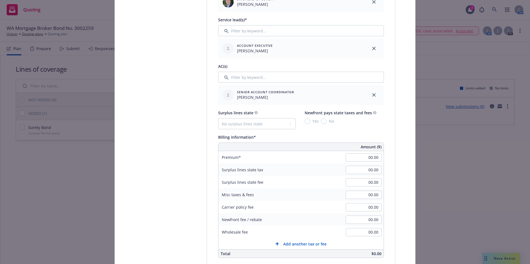
scroll to position [277, 0]
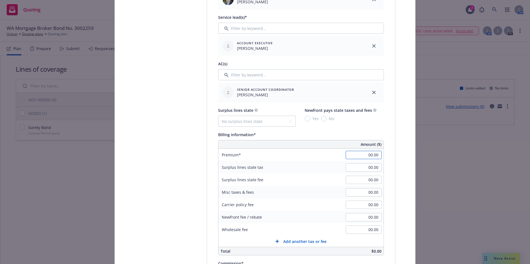
click at [369, 156] on input "00.00" at bounding box center [363, 155] width 36 height 8
type input "600.00"
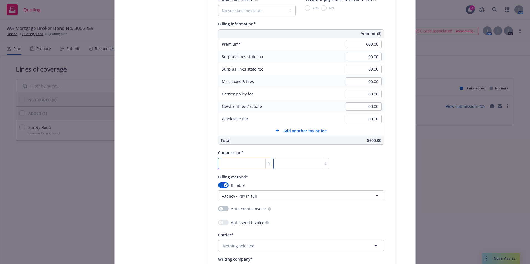
click at [226, 163] on input "number" at bounding box center [245, 163] width 55 height 11
type input "1"
type input "6"
type input "10"
type input "60"
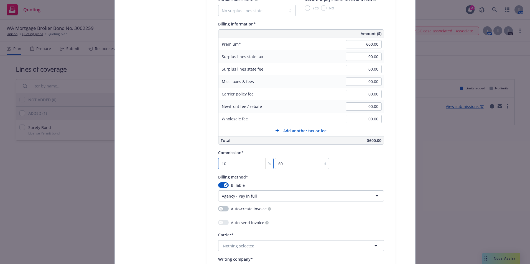
type input "10"
click at [374, 195] on html "Quoting 2 AM WA Mortgage Broker Bond No. 3002259 Unison Quoting plans Quoting p…" at bounding box center [265, 132] width 530 height 264
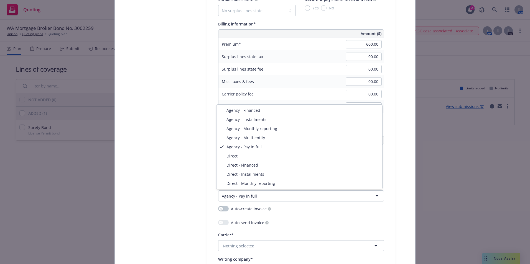
select select "DIRECT"
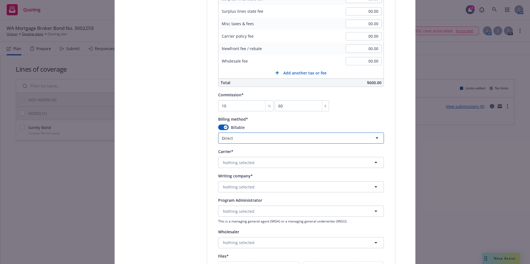
scroll to position [526, 0]
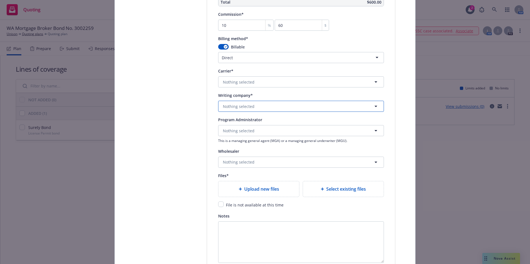
click at [231, 107] on span "Nothing selected" at bounding box center [239, 107] width 32 height 6
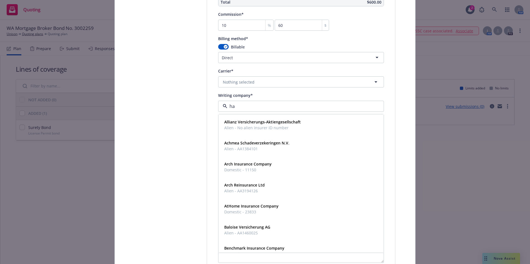
type input "har"
click at [239, 144] on strong "Harco National Insurance Company" at bounding box center [258, 142] width 68 height 5
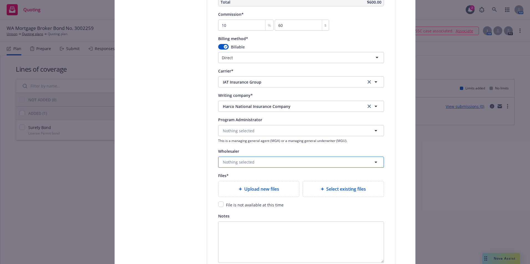
click at [235, 162] on span "Nothing selected" at bounding box center [239, 162] width 32 height 6
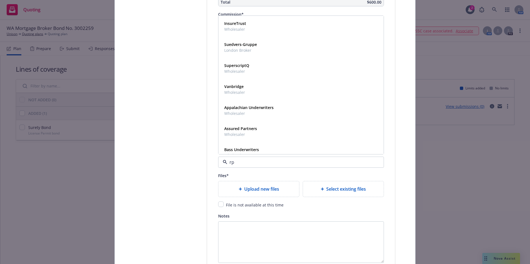
type input "rps"
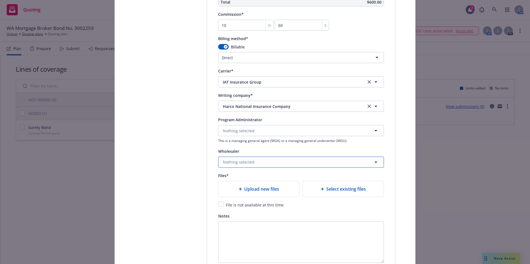
click at [227, 157] on button "Nothing selected" at bounding box center [301, 162] width 166 height 11
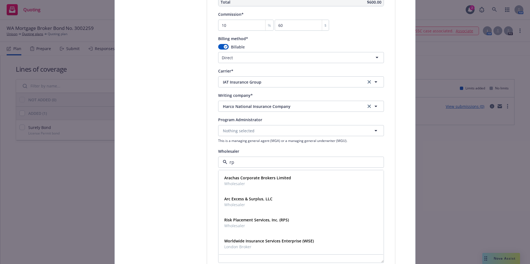
type input "rps"
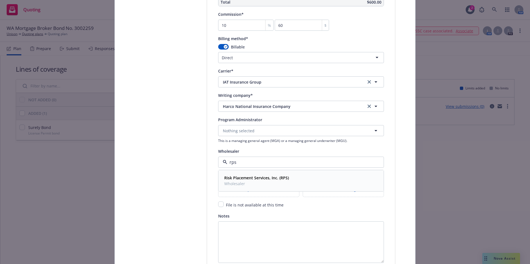
click at [283, 179] on strong "Risk Placement Services, Inc. (RPS)" at bounding box center [256, 177] width 65 height 5
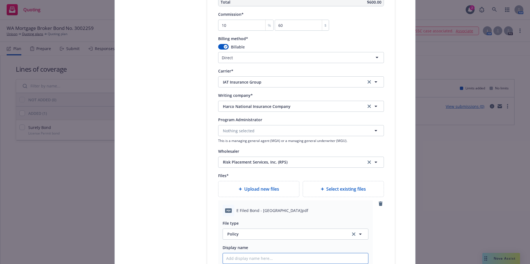
click at [231, 255] on input "Policy display name" at bounding box center [295, 258] width 145 height 11
click at [231, 259] on input "Policy display name" at bounding box center [295, 258] width 145 height 11
type textarea "x"
type input "c"
type textarea "x"
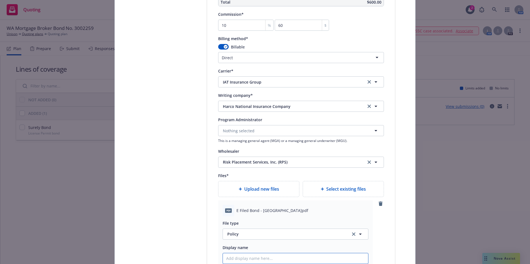
type textarea "x"
type input "c"
type textarea "x"
type input "Copy of NMLS filing of bond no. 3002260"
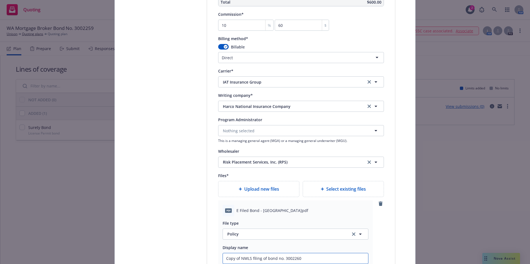
click at [301, 259] on input "Copy of NMLS filing of bond no. 3002260" at bounding box center [295, 258] width 145 height 11
type textarea "x"
type input "Copy of NMLS filing of bond no. 300226"
type textarea "x"
type input "Copy of NMLS filing of bond no. 30022"
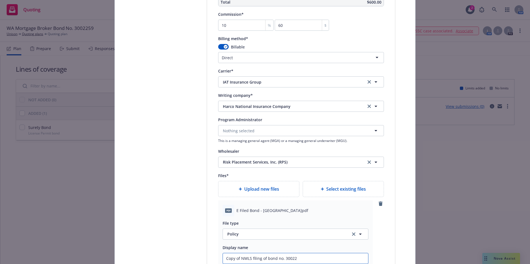
type textarea "x"
type input "Copy of NMLS filing of bond no. 300225"
type textarea "x"
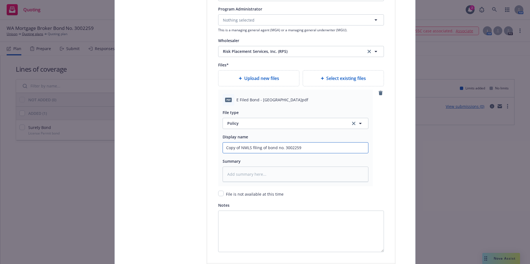
type input "Copy of NMLS filing of bond no. 3002259"
click at [247, 176] on textarea at bounding box center [295, 174] width 146 height 15
type textarea "x"
type textarea "W"
type textarea "x"
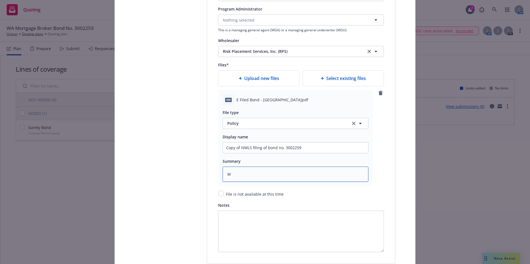
type textarea "Wa"
type textarea "x"
type textarea "Was"
type textarea "x"
type textarea "Wash"
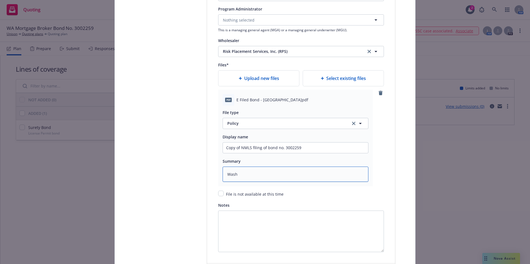
type textarea "x"
type textarea "Washi"
type textarea "x"
type textarea "Washin"
type textarea "x"
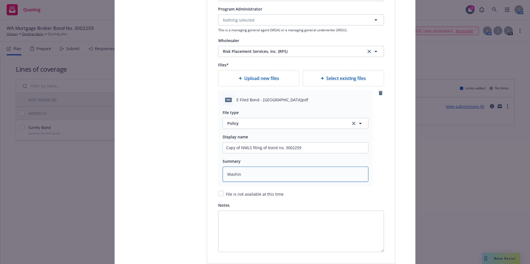
type textarea "Washing"
type textarea "x"
type textarea "Washingt"
type textarea "x"
type textarea "Washingto"
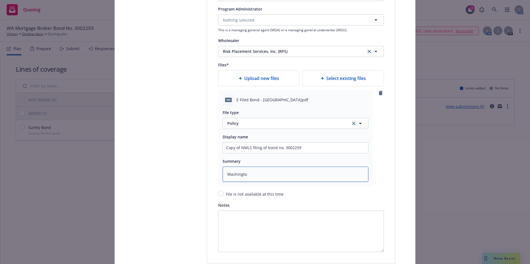
type textarea "x"
type textarea "[US_STATE]"
type textarea "x"
type textarea "[US_STATE]"
type textarea "x"
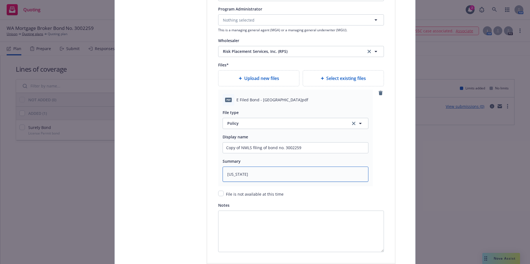
type textarea "[US_STATE] M"
type textarea "x"
type textarea "[US_STATE] Mo"
type textarea "x"
type textarea "[US_STATE] Mor"
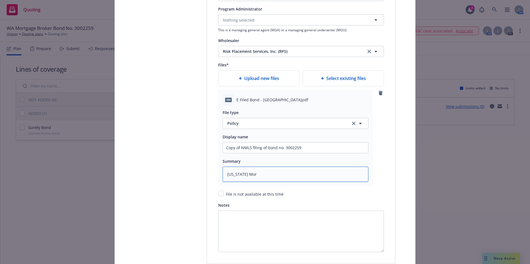
type textarea "x"
type textarea "[US_STATE][PERSON_NAME]"
type textarea "x"
type textarea "[US_STATE] Mortg"
type textarea "x"
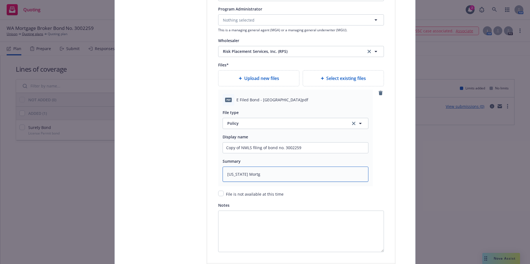
type textarea "[US_STATE] Mortga"
type textarea "x"
type textarea "[US_STATE] Mortgag"
type textarea "x"
type textarea "[US_STATE] Mortgage"
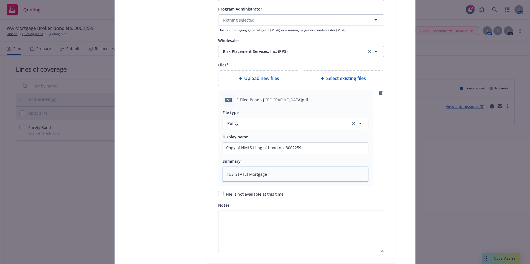
type textarea "x"
type textarea "[US_STATE] Mortgage"
type textarea "x"
type textarea "[US_STATE] Mortgage B"
type textarea "x"
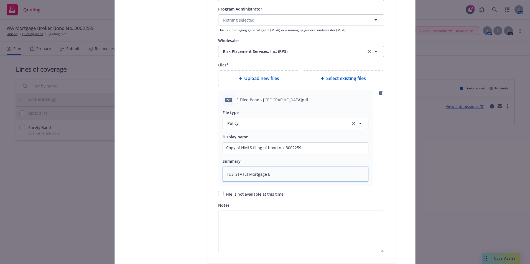
type textarea "[US_STATE] Mortgage Br"
type textarea "x"
type textarea "[US_STATE] Mortgage Bro"
type textarea "x"
type textarea "[US_STATE] Mortgage Brok"
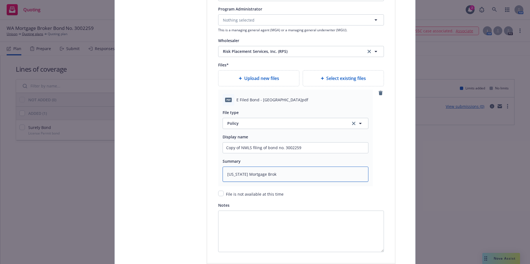
type textarea "x"
type textarea "[US_STATE] Mortgage Broke"
type textarea "x"
type textarea "[US_STATE] Mortgage Broker"
type textarea "x"
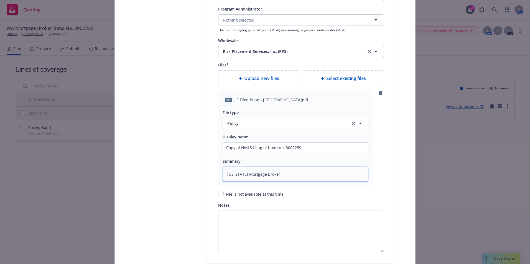
type textarea "[US_STATE] Mortgage Broker"
type textarea "x"
type textarea "[US_STATE] Mortgage Broker B"
type textarea "x"
type textarea "[US_STATE] Mortgage Broker Bo"
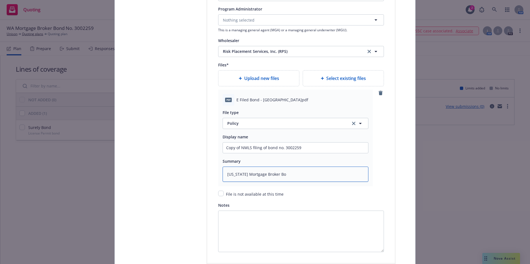
type textarea "x"
type textarea "[US_STATE] Mortgage Broker Bon"
type textarea "x"
type textarea "[US_STATE] Mortgage Broker Bond"
type textarea "x"
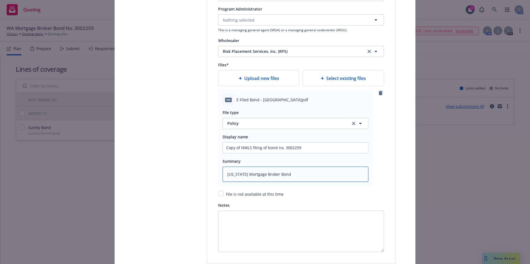
type textarea "[US_STATE] Mortgage Broker Bond"
type textarea "x"
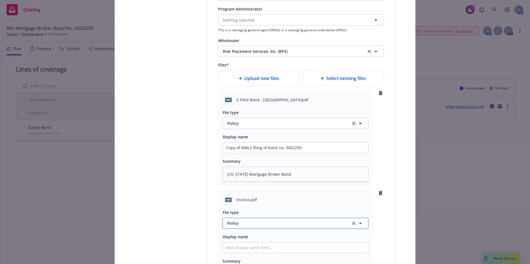
click at [359, 224] on icon "button" at bounding box center [360, 223] width 3 height 1
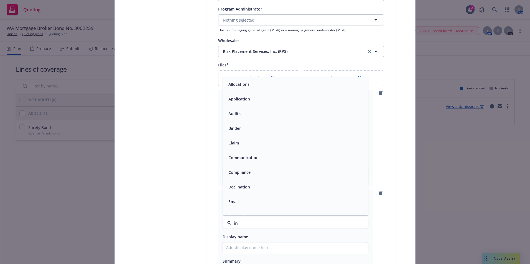
type input "inv"
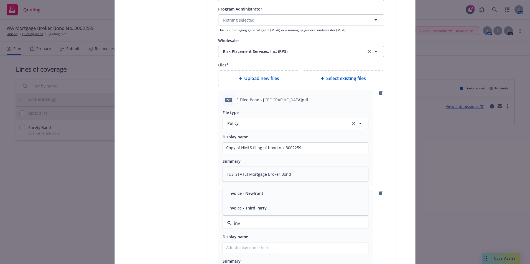
click at [233, 209] on span "Invoice - Third Party" at bounding box center [247, 208] width 38 height 6
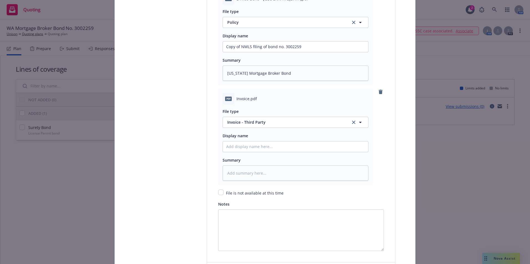
scroll to position [748, 0]
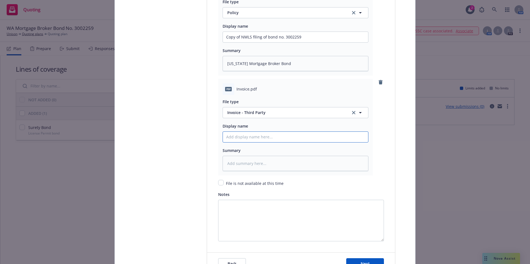
click at [234, 138] on input "Policy display name" at bounding box center [295, 137] width 145 height 11
type textarea "x"
type input "W"
type textarea "x"
type input "Wa"
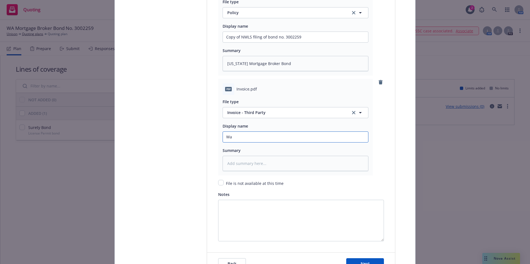
type textarea "x"
type input "Was"
type textarea "x"
type input "Wast"
type textarea "x"
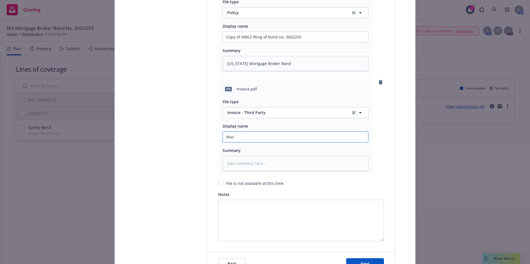
type input "[US_STATE] Consumer Loan Company License"
drag, startPoint x: 309, startPoint y: 138, endPoint x: 247, endPoint y: 136, distance: 62.9
click at [247, 136] on input "[US_STATE] Consumer Loan Company License" at bounding box center [295, 137] width 145 height 11
type textarea "x"
type input "[US_STATE] M"
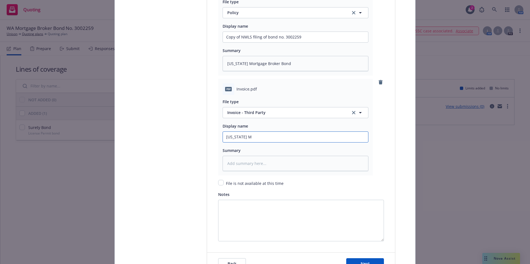
type textarea "x"
type input "[US_STATE] Mo"
type textarea "x"
type input "[US_STATE] Mor"
type textarea "x"
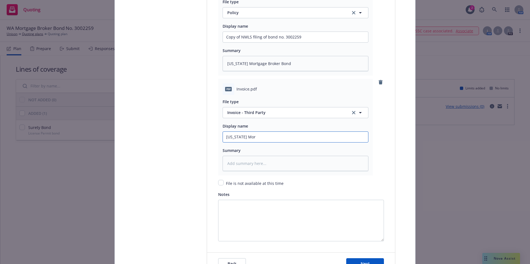
type input "[US_STATE][PERSON_NAME]"
type textarea "x"
type input "[US_STATE] Mortg"
type textarea "x"
type input "[US_STATE] Mortga"
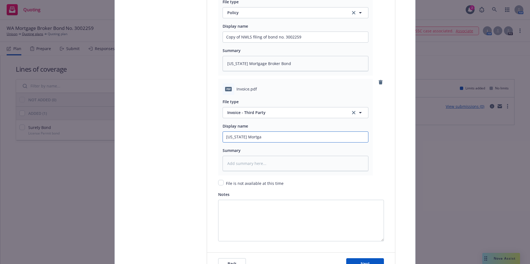
type textarea "x"
type input "[US_STATE] Mortgag"
type textarea "x"
type input "[US_STATE] Mortgage"
type textarea "x"
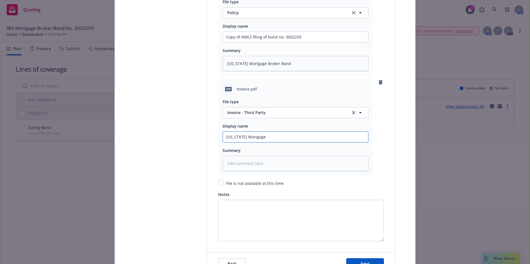
type input "[US_STATE] Mortgage"
type textarea "x"
type input "[US_STATE] Mortgage B"
type textarea "x"
type input "[US_STATE] Mortgage Br"
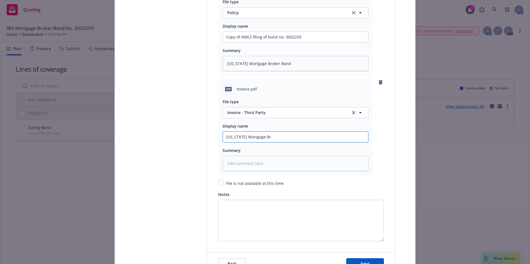
type textarea "x"
type input "[US_STATE] Mortgage Bro"
type textarea "x"
type input "[US_STATE] Mortgage Brok"
type textarea "x"
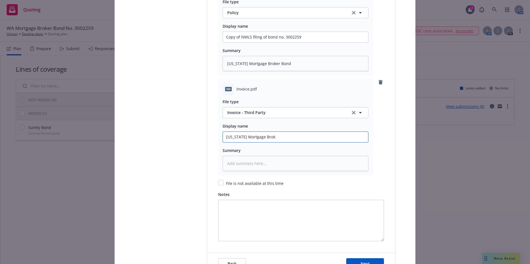
type input "[US_STATE] Mortgage Broke"
type textarea "x"
type input "[US_STATE] Mortgage Broker"
type textarea "x"
type input "[US_STATE] Mortgage Broker"
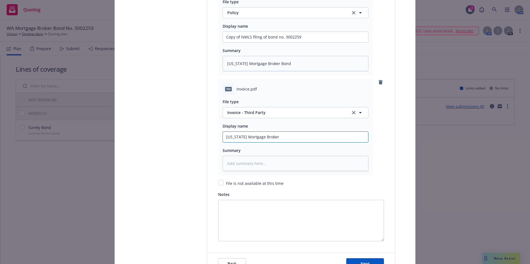
type textarea "x"
type input "[US_STATE] Mortgage Broker B"
type textarea "x"
type input "[US_STATE] Mortgage Broker Bn"
type textarea "x"
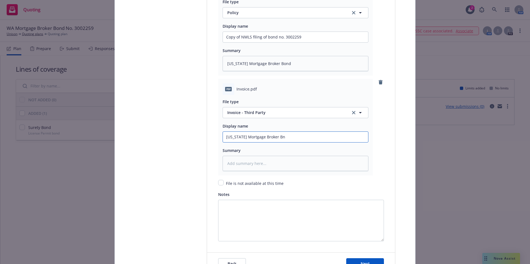
type input "[US_STATE] Mortgage Broker Bnd"
type textarea "x"
type input "[US_STATE] Mortgage Broker Bnd"
type textarea "x"
type input "[US_STATE] Mortgage Broker Bnd"
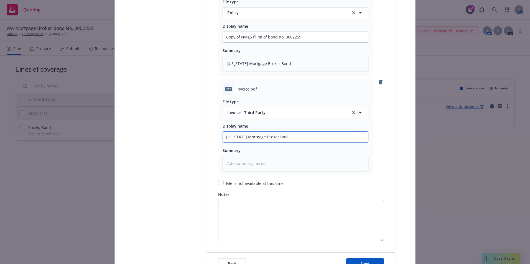
type textarea "x"
type input "[US_STATE] Mortgage Broker Bn"
type textarea "x"
type input "[US_STATE] Mortgage Broker B"
type textarea "x"
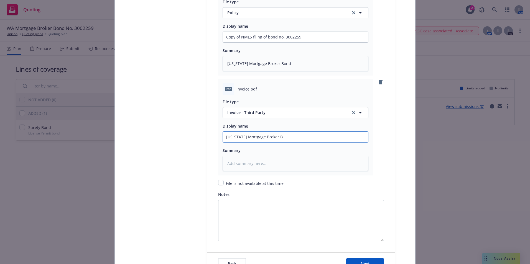
type input "[US_STATE] Mortgage Broker Bo"
type textarea "x"
type input "[US_STATE] Mortgage Broker Bon"
type textarea "x"
type input "[US_STATE] Mortgage Broker Bond"
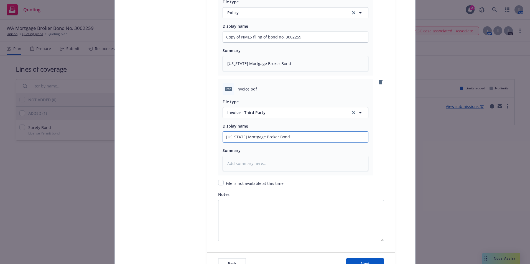
type textarea "x"
type input "[US_STATE] Mortgage Broker Bond"
click at [223, 136] on input "[US_STATE] Mortgage Broker Bond" at bounding box center [295, 137] width 145 height 11
type textarea "x"
type input "IWashington Mortgage Broker Bond"
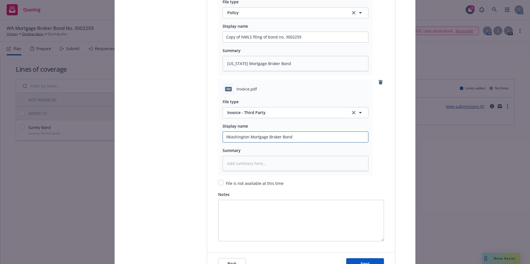
type textarea "x"
type input "InWashington Mortgage Broker Bond"
type textarea "x"
type input "InvWashington Mortgage Broker Bond"
type textarea "x"
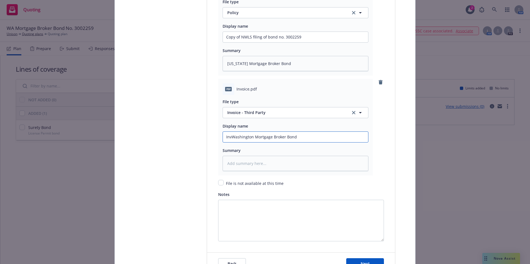
type input "InvoWashington Mortgage Broker Bond"
type textarea "x"
type input "InvoiWashington Mortgage Broker Bond"
type textarea "x"
type input "InvoicWashington Mortgage Broker Bond"
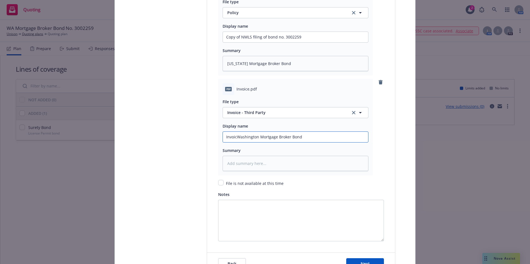
type textarea "x"
type input "InvoiceWashington Mortgage Broker Bond"
type textarea "x"
type input "Invoice [US_STATE] Mortgage Broker Bond"
type textarea "x"
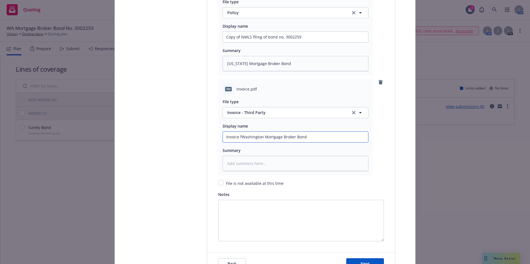
type input "Invoice foWashington Mortgage Broker Bond"
type textarea "x"
type input "Invoice forWashington Mortgage Broker Bond"
type textarea "x"
type input "Invoice for [US_STATE] Mortgage Broker Bond"
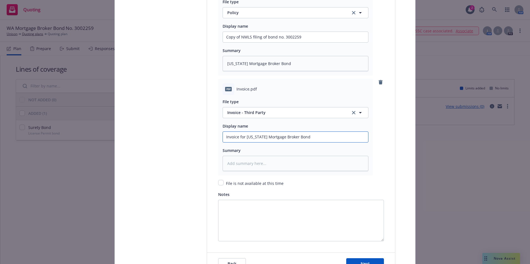
click at [308, 136] on input "Invoice for [US_STATE] Mortgage Broker Bond" at bounding box center [295, 137] width 145 height 11
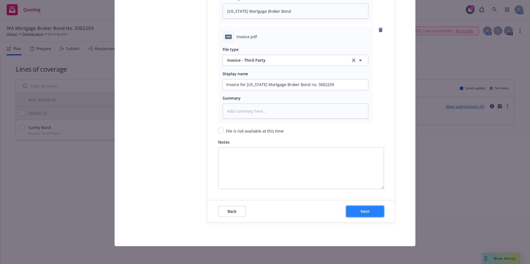
click at [357, 212] on button "Next" at bounding box center [365, 211] width 38 height 11
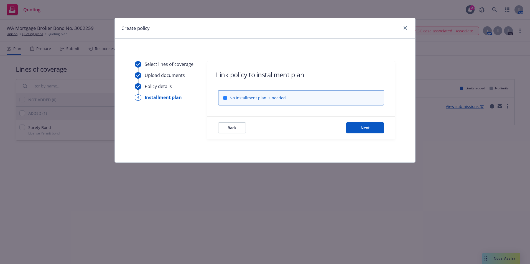
scroll to position [0, 0]
click at [355, 127] on button "Next" at bounding box center [365, 127] width 38 height 11
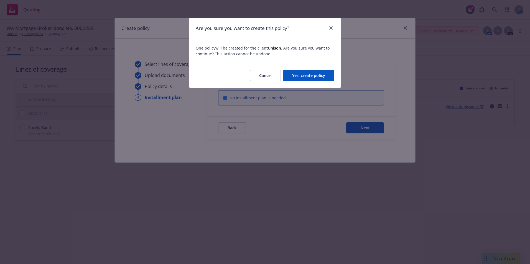
click at [305, 75] on button "Yes, create policy" at bounding box center [308, 75] width 51 height 11
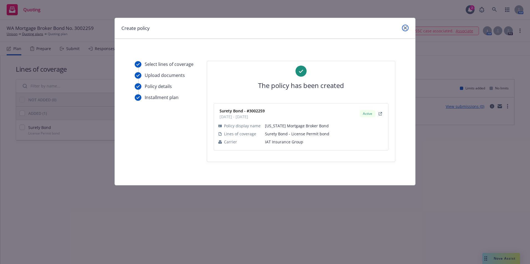
click at [405, 29] on icon "close" at bounding box center [404, 27] width 3 height 3
